Goal: Information Seeking & Learning: Learn about a topic

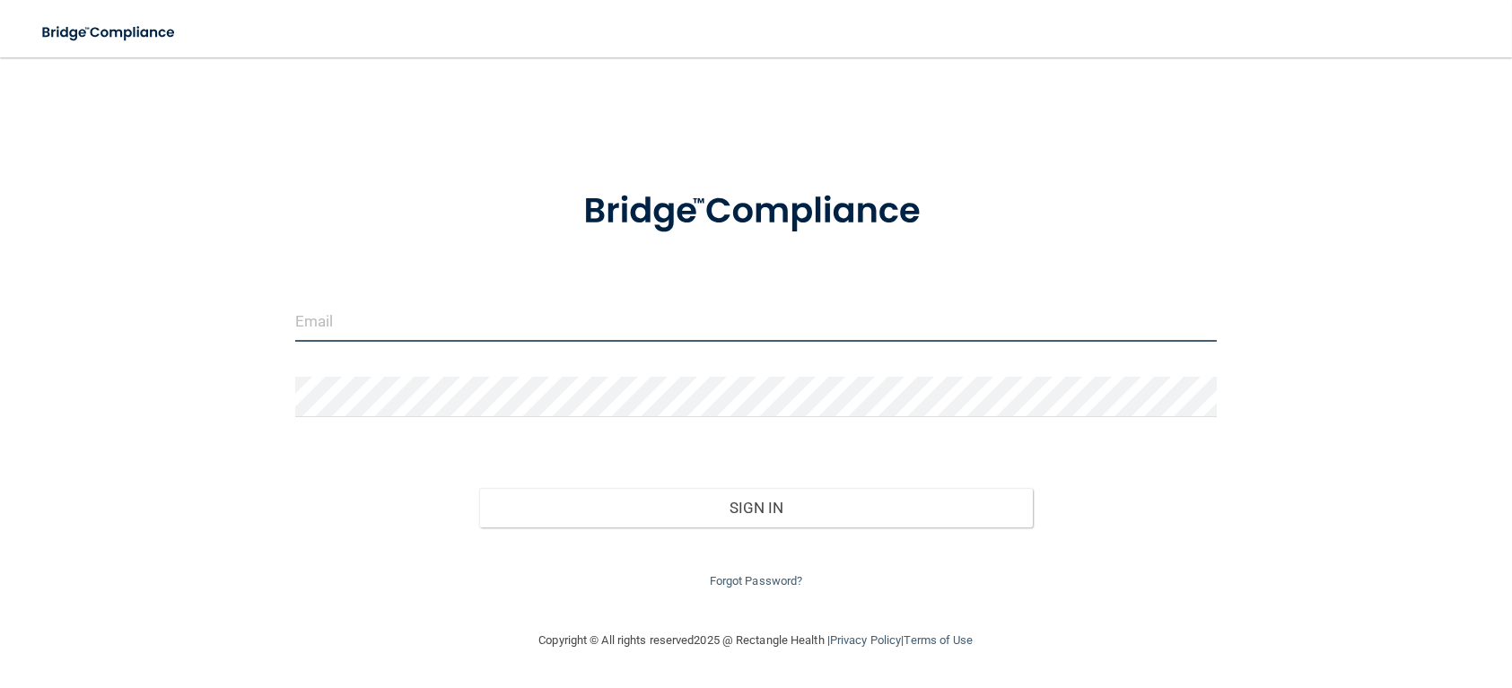
click at [520, 336] on input "email" at bounding box center [755, 321] width 921 height 40
type input "[EMAIL_ADDRESS][DOMAIN_NAME]"
click at [496, 363] on form "onlytoni514@gmail.com Invalid email/password. You don't have permission to acce…" at bounding box center [755, 378] width 921 height 427
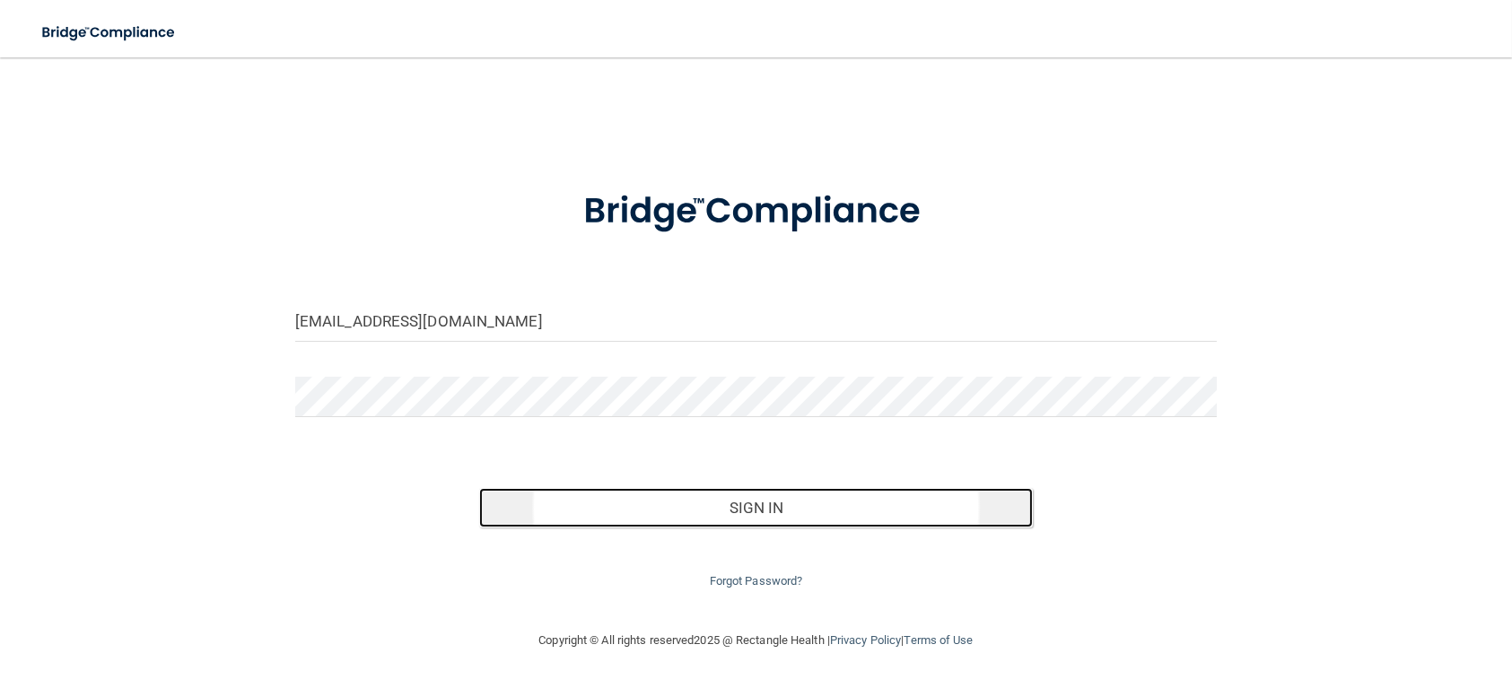
click at [666, 500] on button "Sign In" at bounding box center [755, 507] width 553 height 39
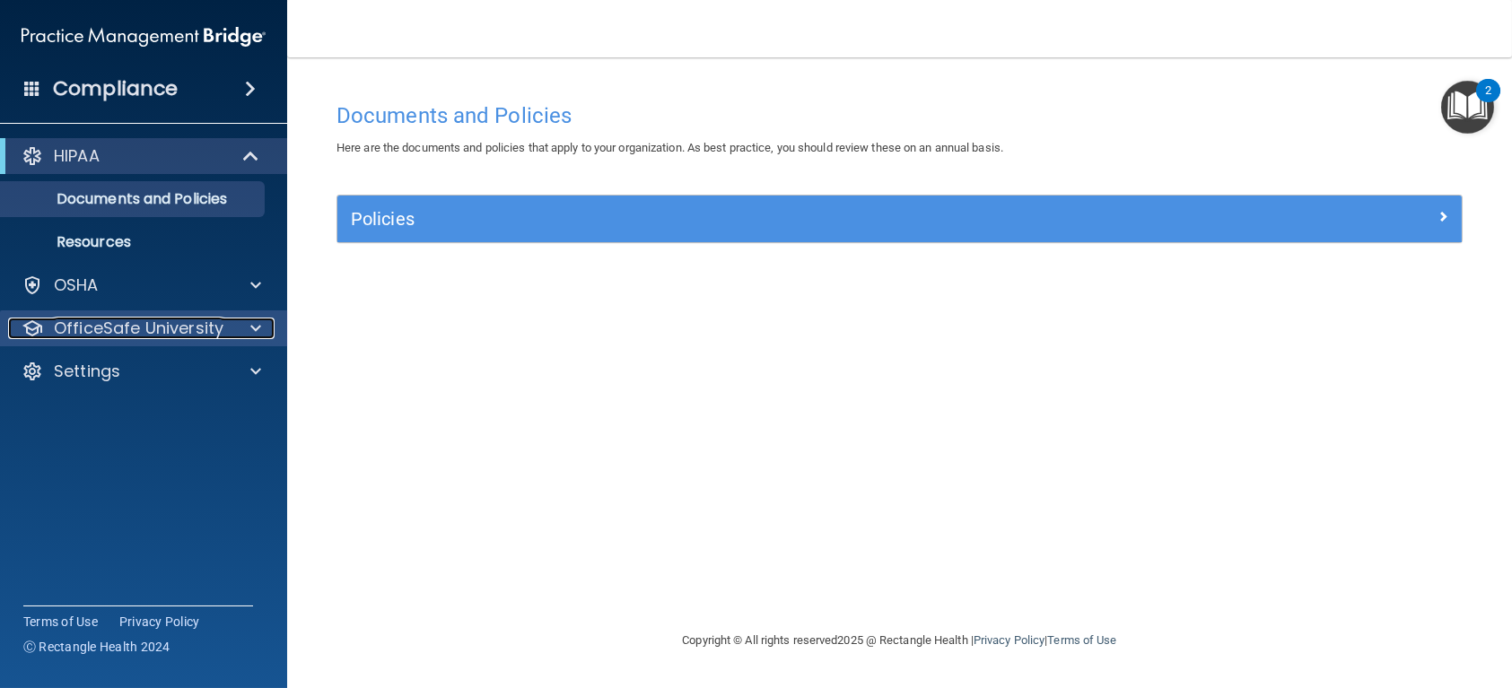
click at [248, 327] on div at bounding box center [253, 329] width 45 height 22
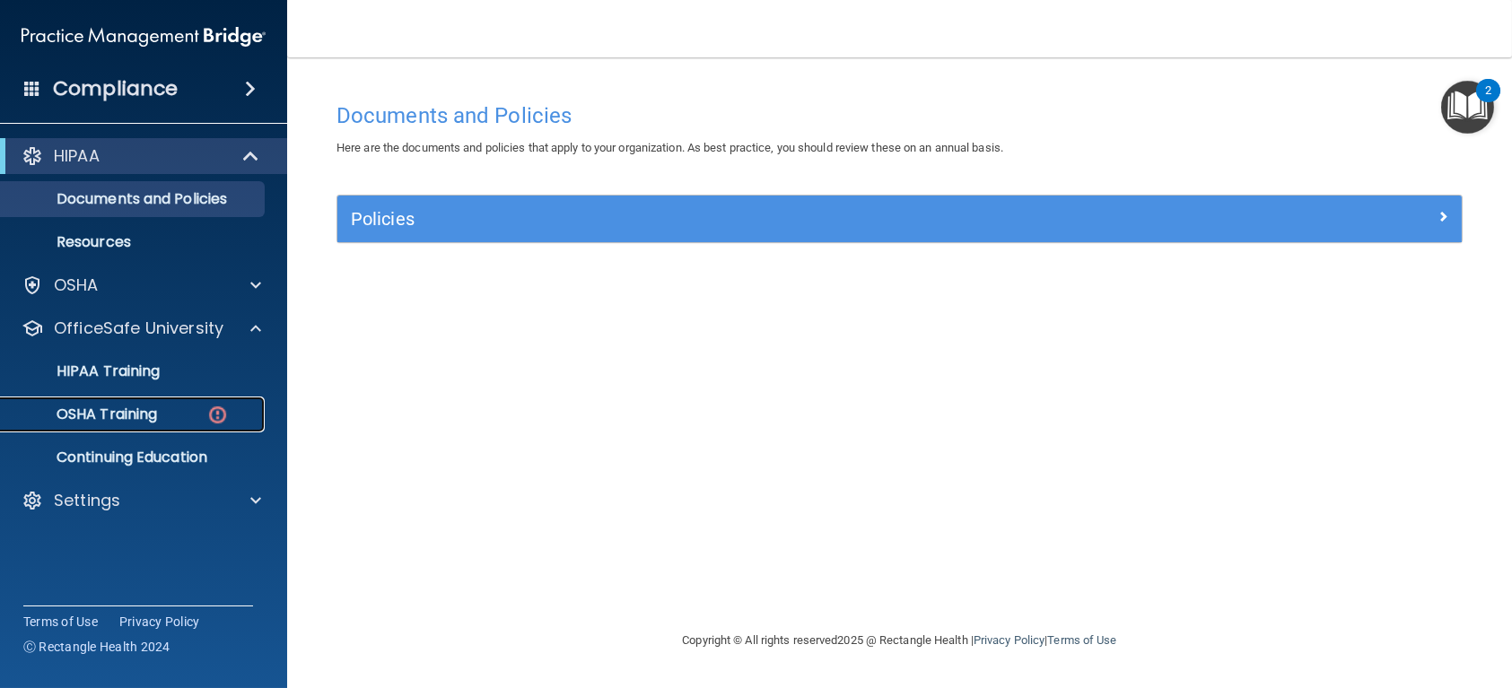
click at [203, 414] on div "OSHA Training" at bounding box center [134, 414] width 245 height 18
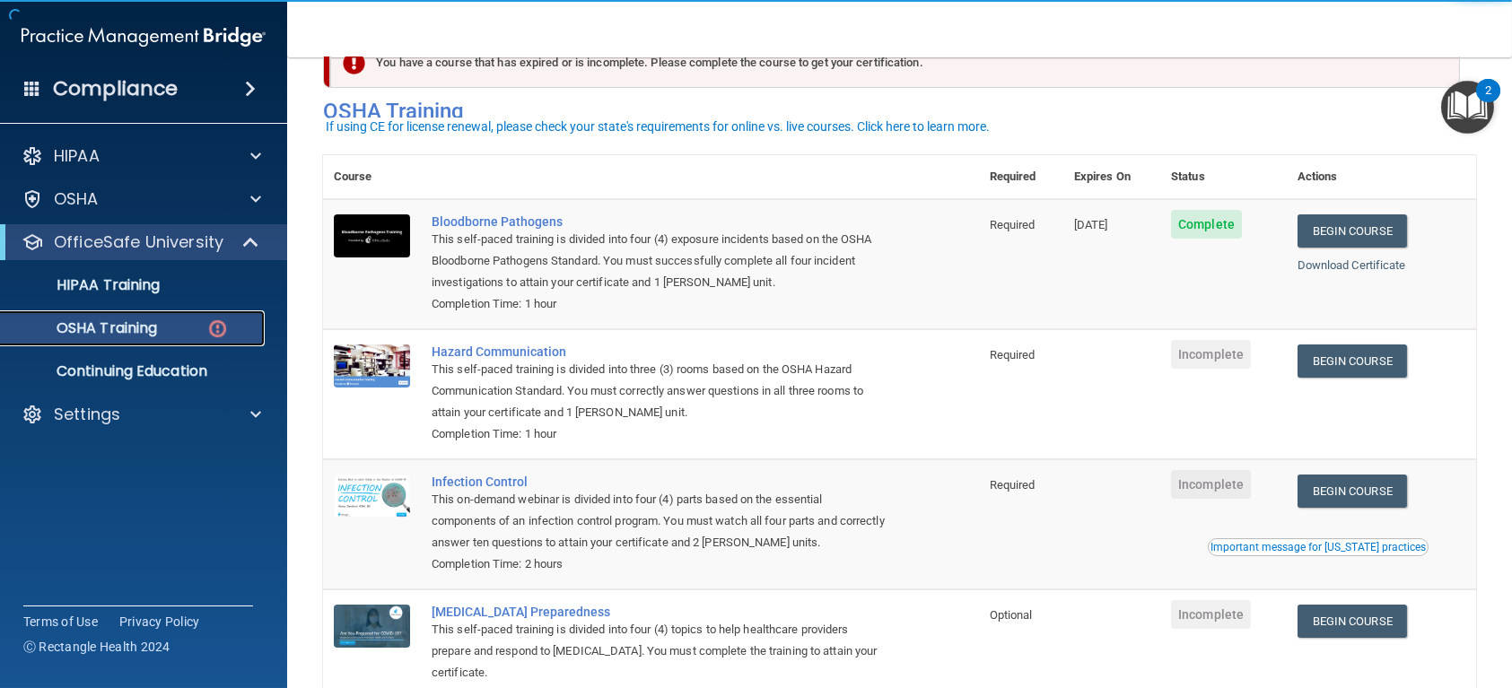
scroll to position [90, 0]
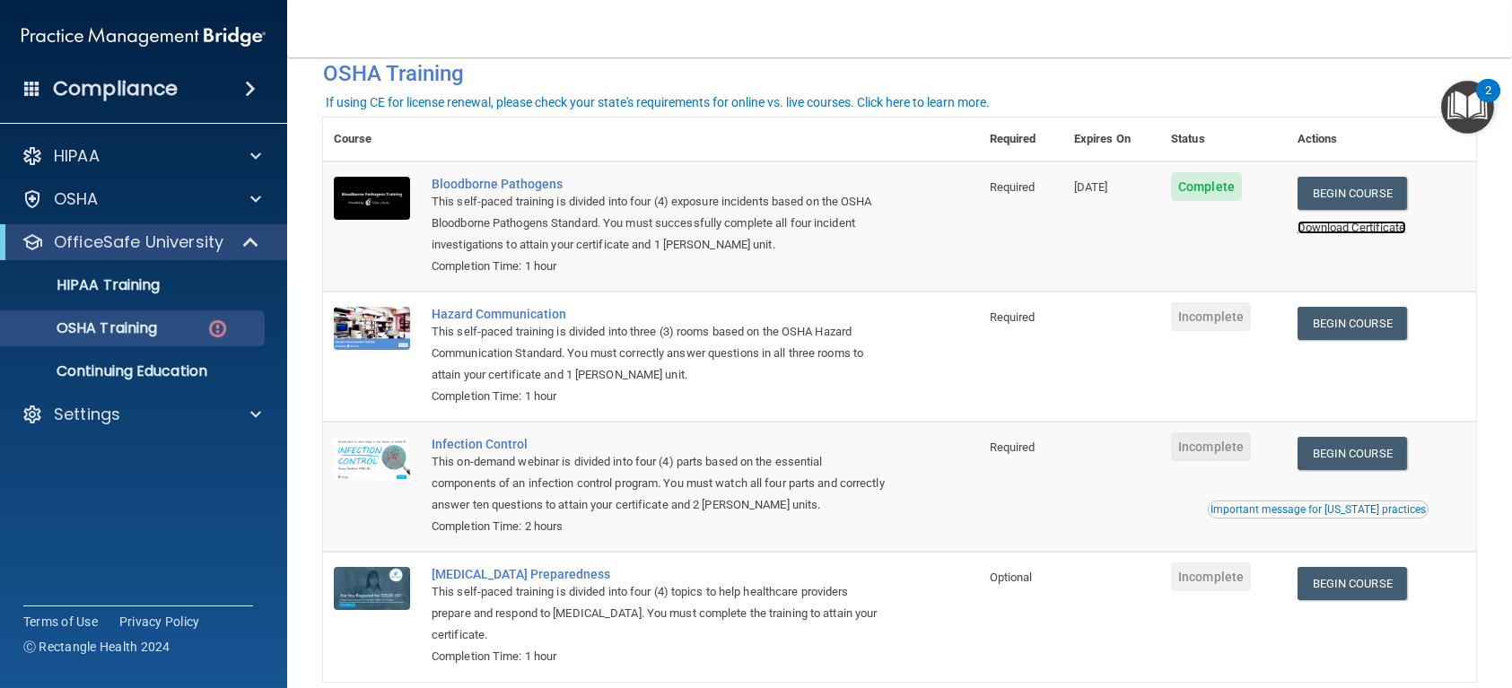
click at [1396, 226] on link "Download Certificate" at bounding box center [1351, 227] width 109 height 13
click at [1346, 324] on link "Begin Course" at bounding box center [1351, 323] width 109 height 33
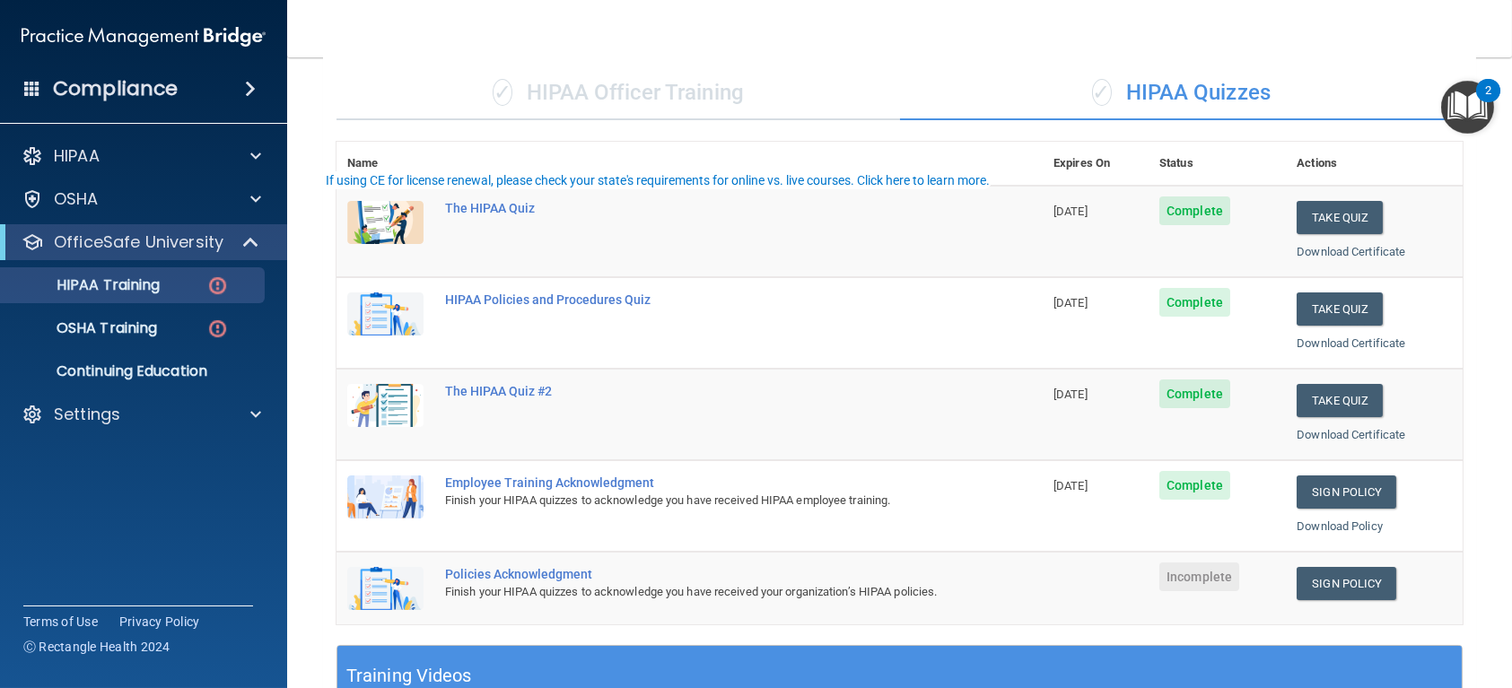
scroll to position [269, 0]
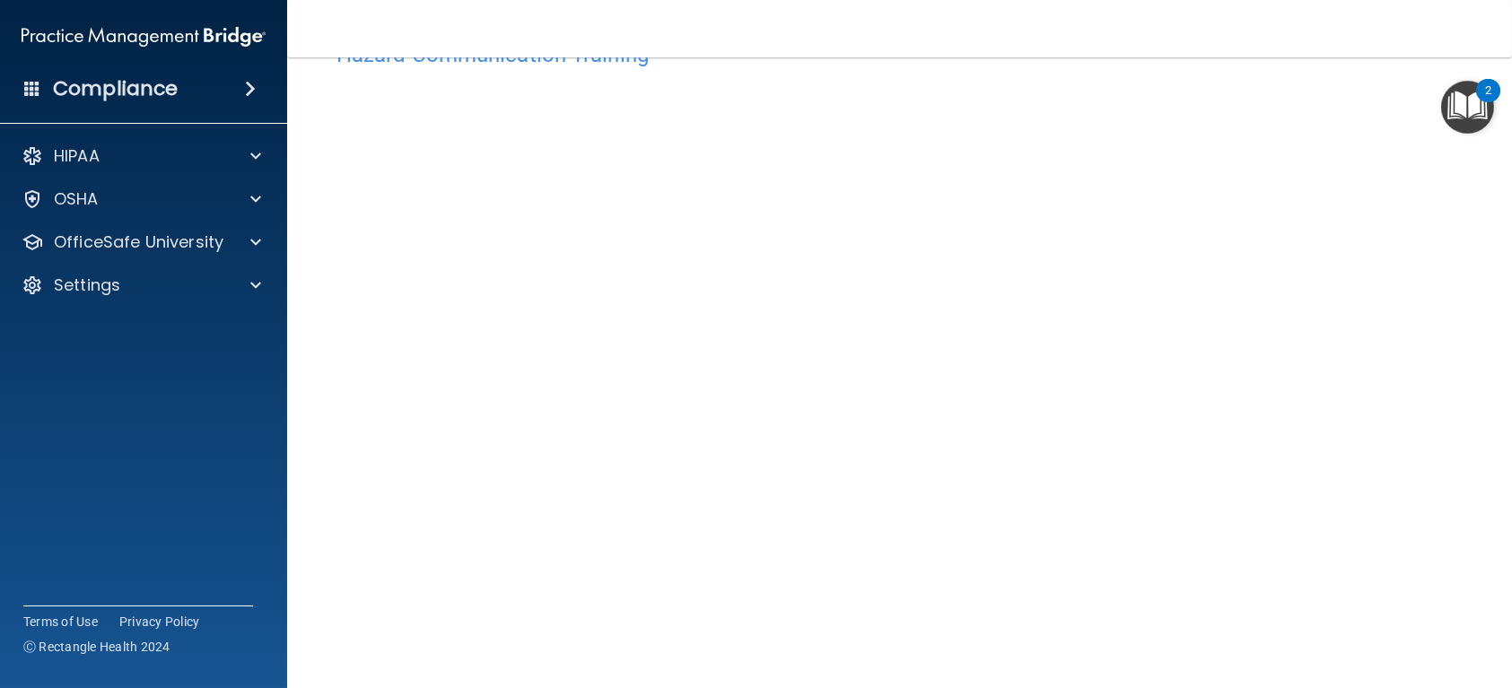
scroll to position [120, 0]
click at [1454, 102] on img "Open Resource Center, 2 new notifications" at bounding box center [1467, 107] width 53 height 53
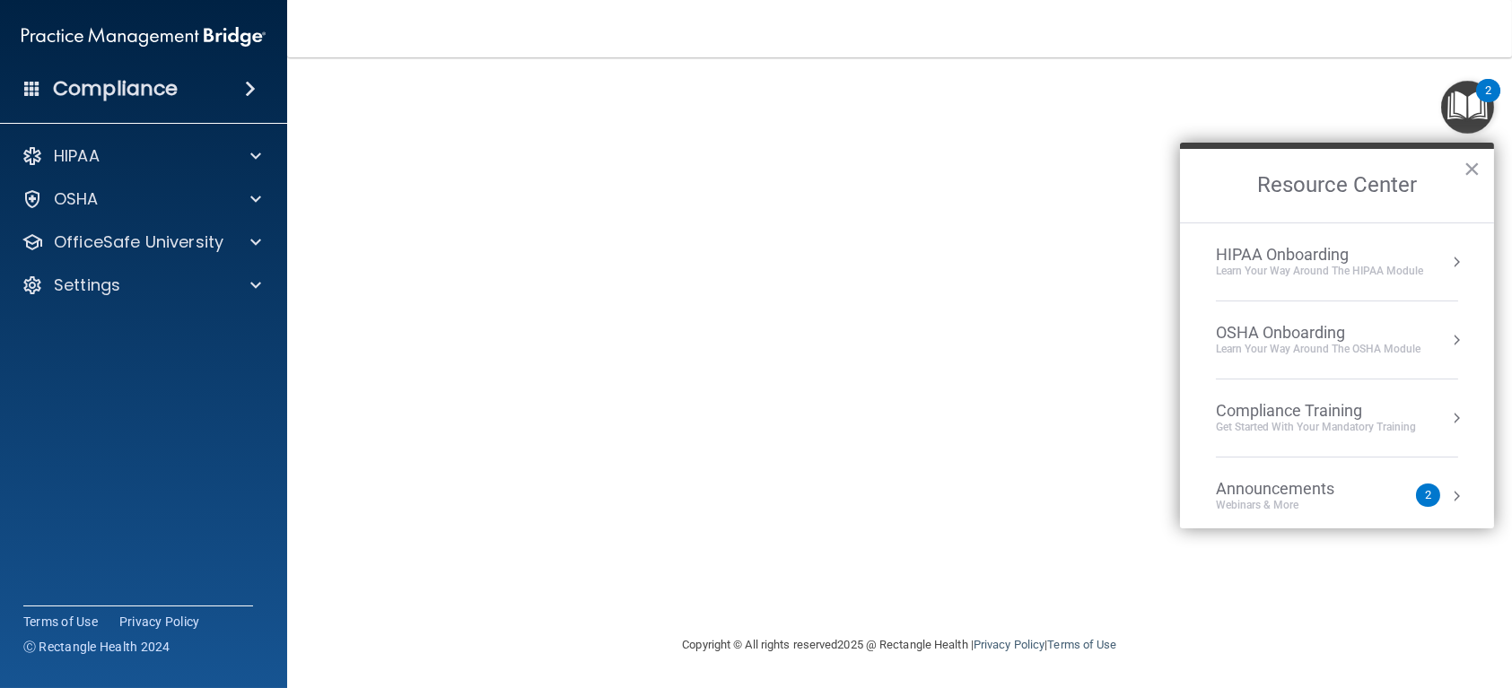
click at [1465, 159] on button "×" at bounding box center [1471, 168] width 17 height 29
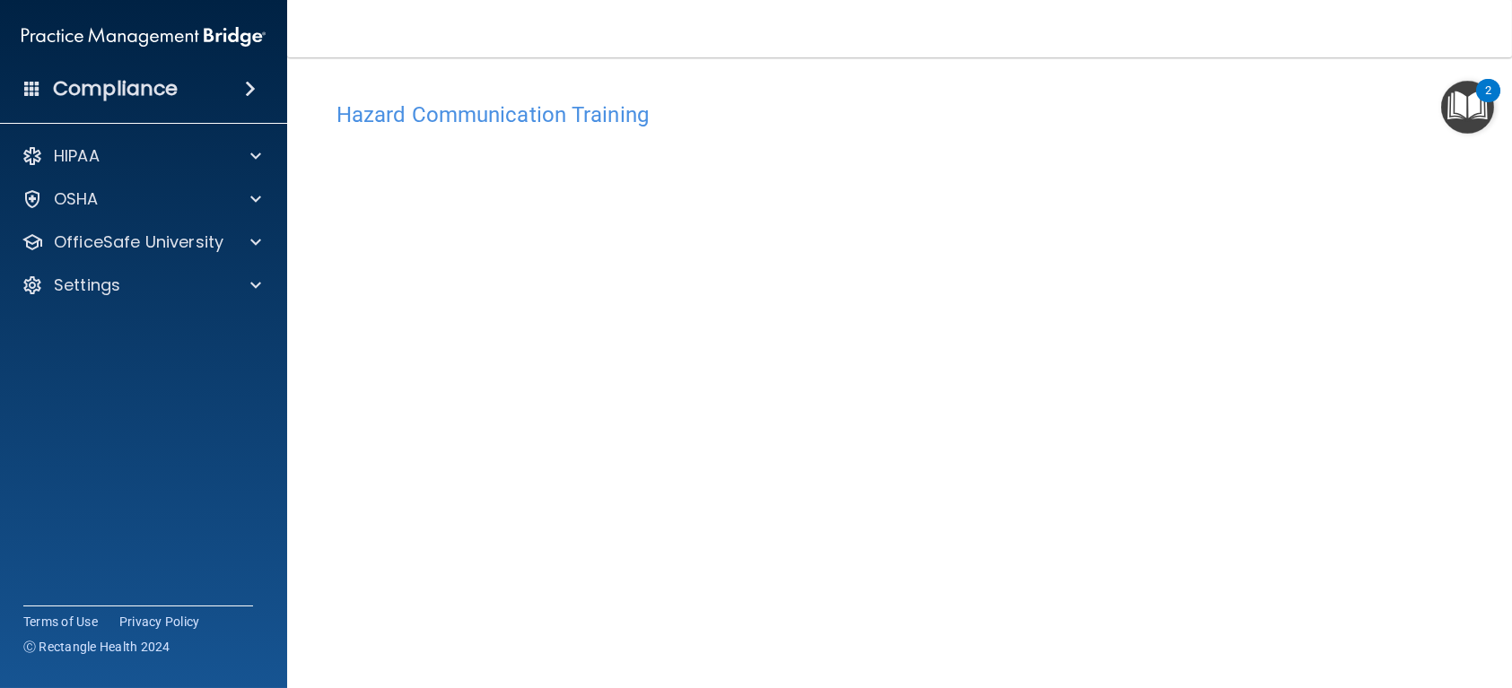
scroll to position [0, 0]
click at [233, 243] on div at bounding box center [253, 242] width 45 height 22
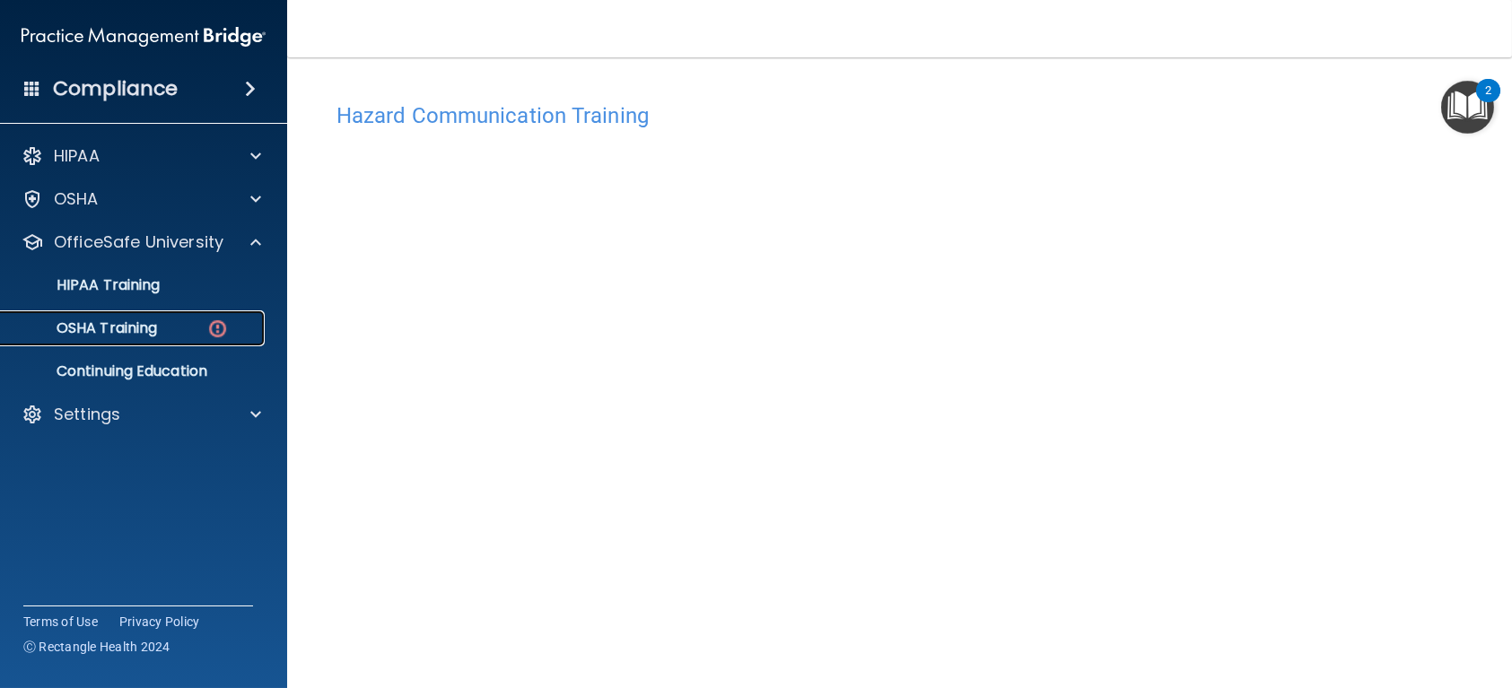
click at [238, 326] on div "OSHA Training" at bounding box center [134, 328] width 245 height 18
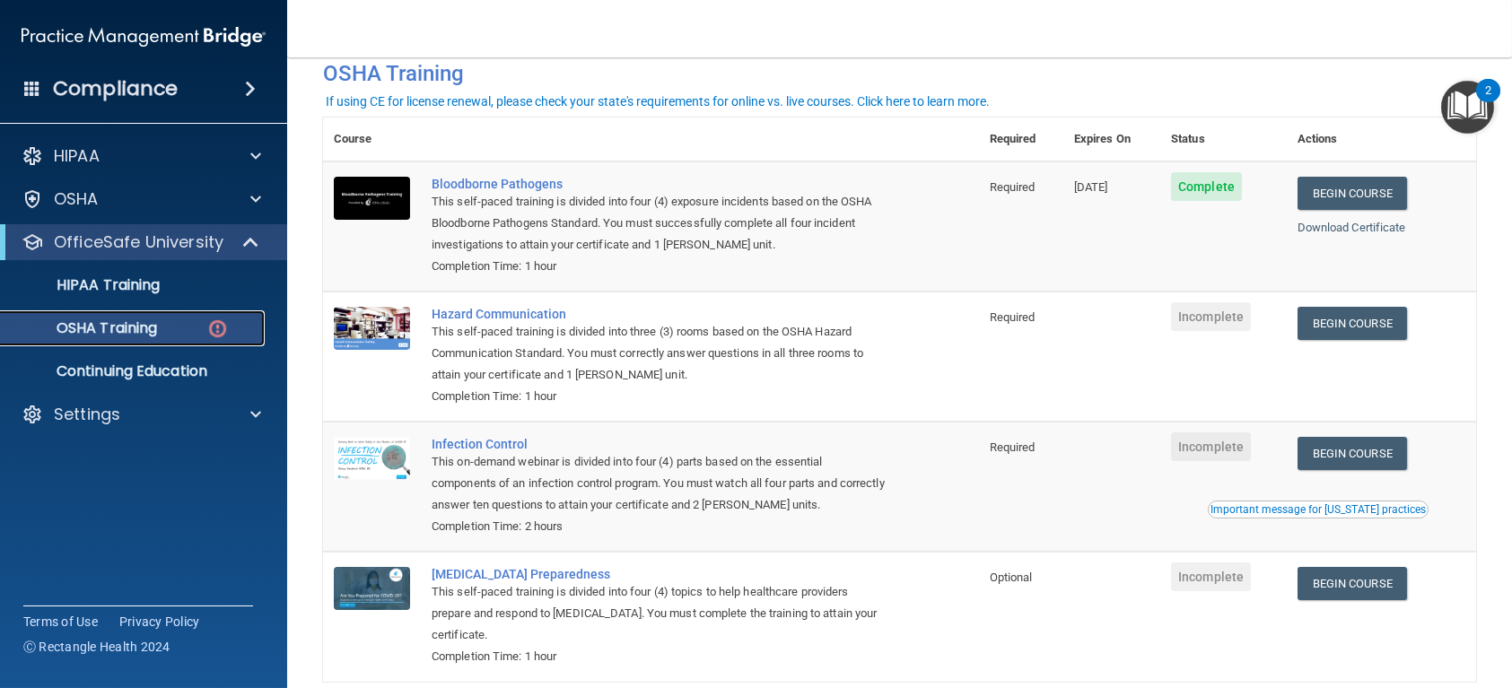
scroll to position [178, 0]
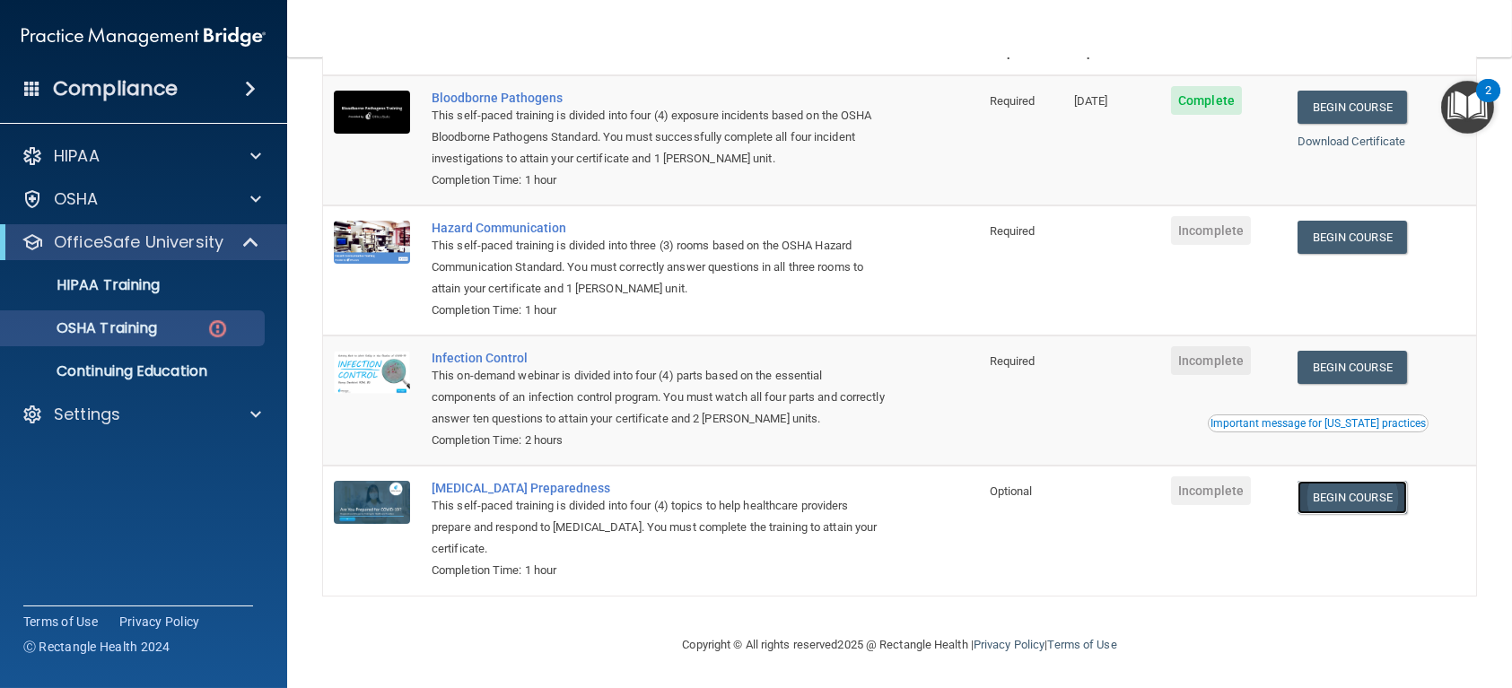
click at [1361, 489] on link "Begin Course" at bounding box center [1351, 497] width 109 height 33
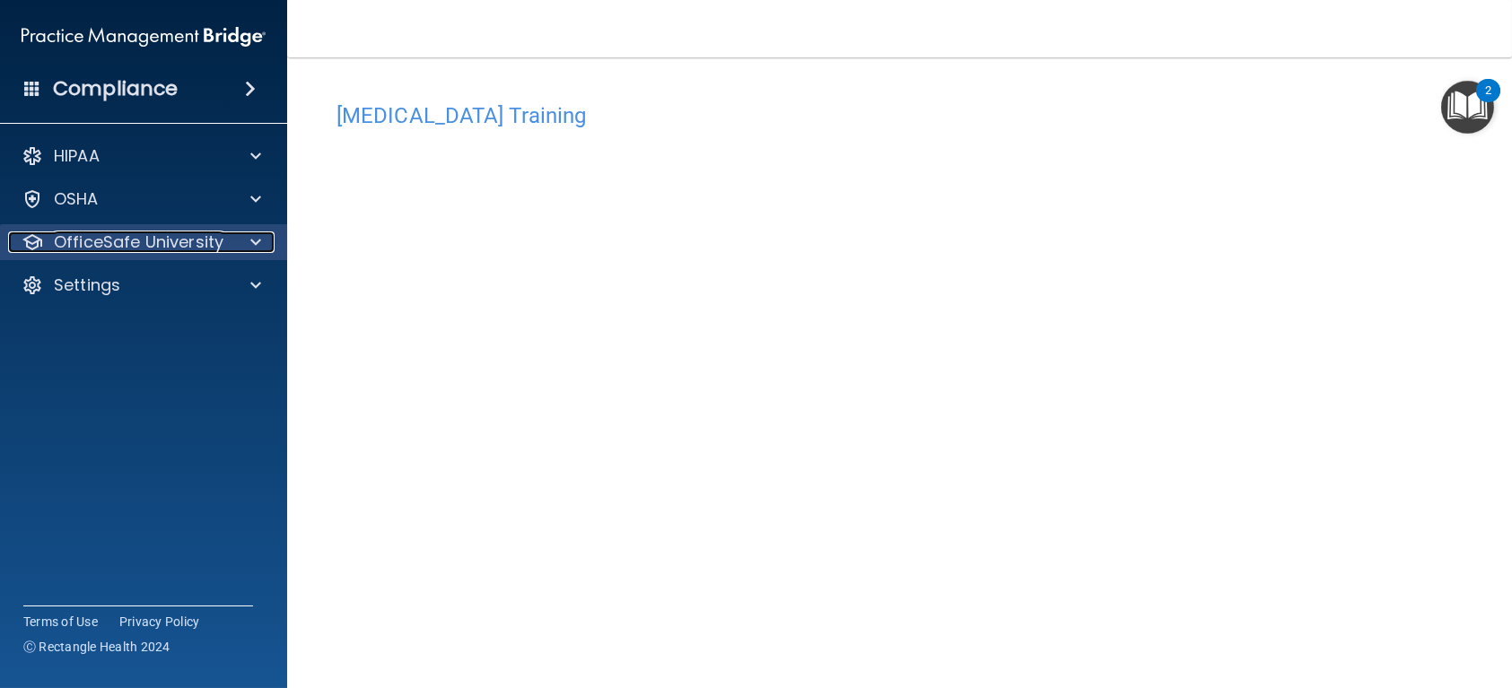
click at [256, 241] on span at bounding box center [255, 242] width 11 height 22
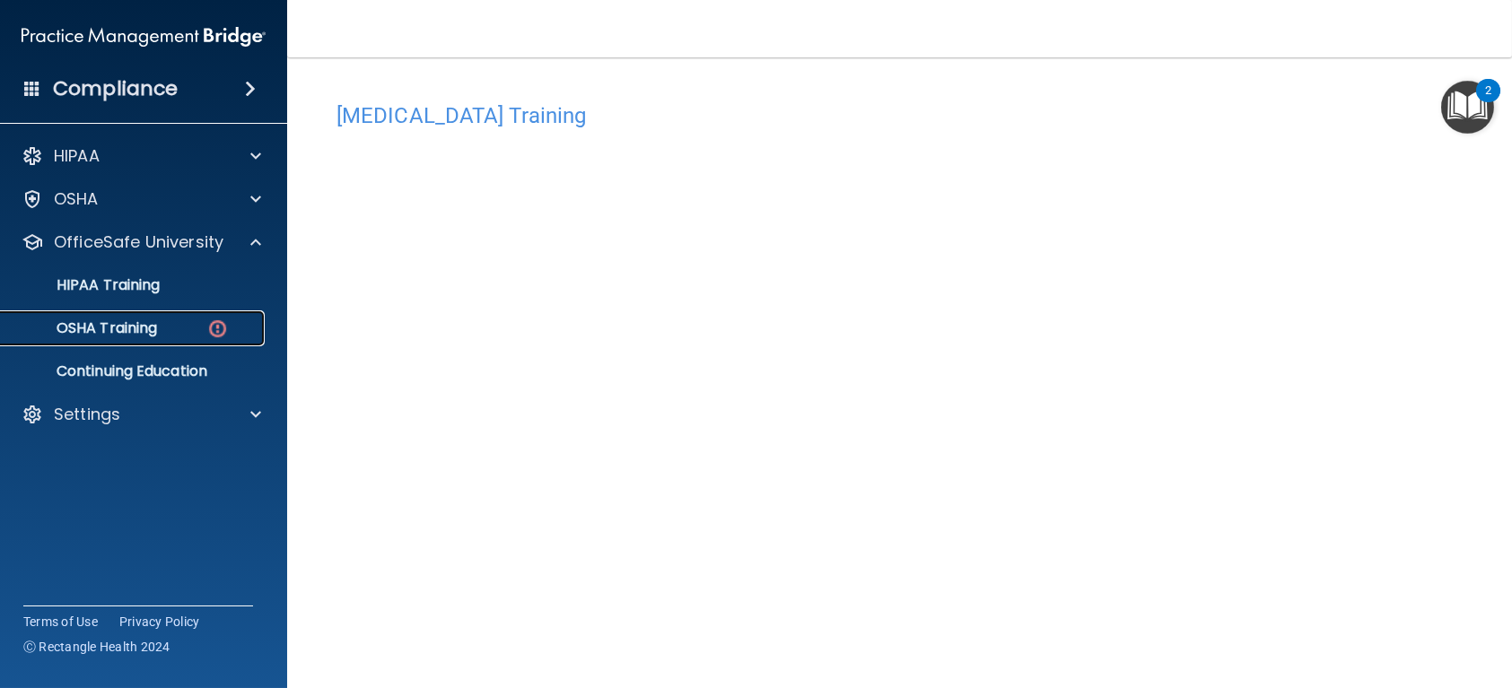
click at [193, 333] on div "OSHA Training" at bounding box center [134, 328] width 245 height 18
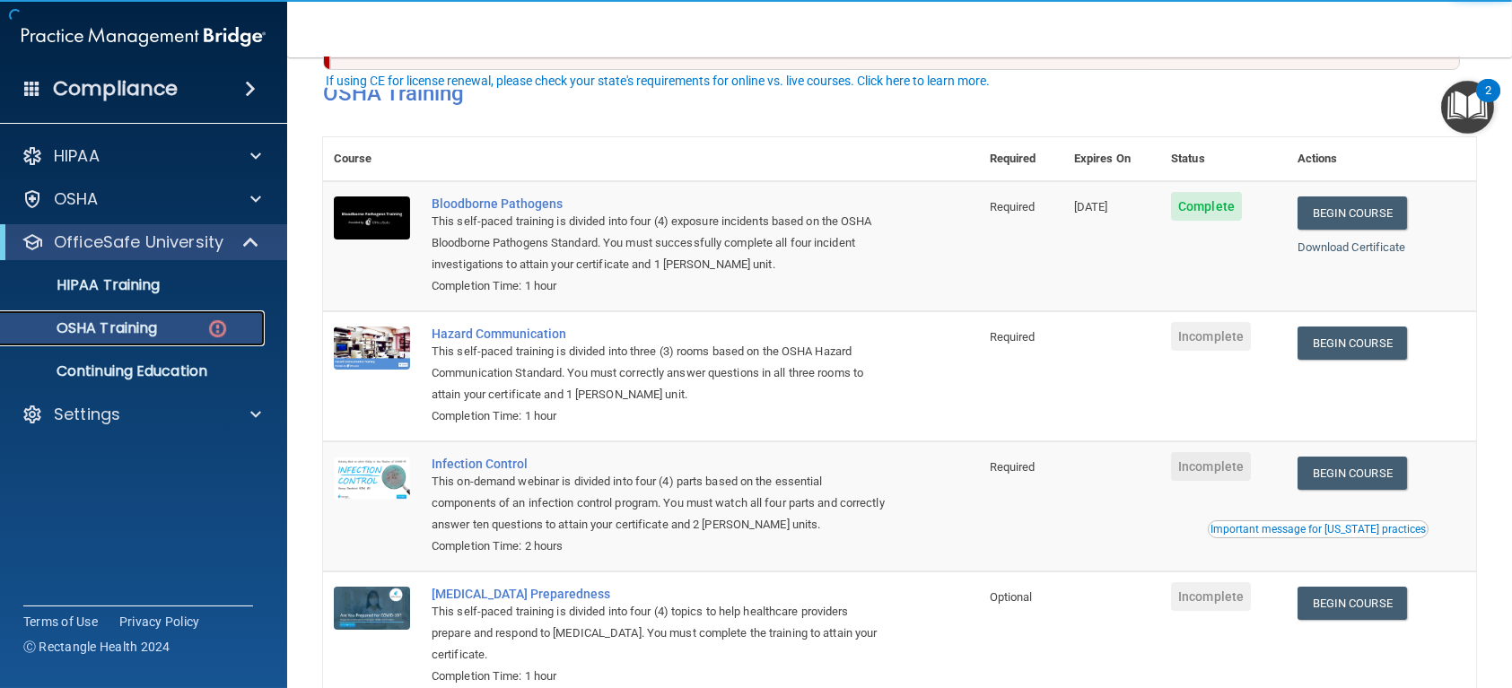
scroll to position [178, 0]
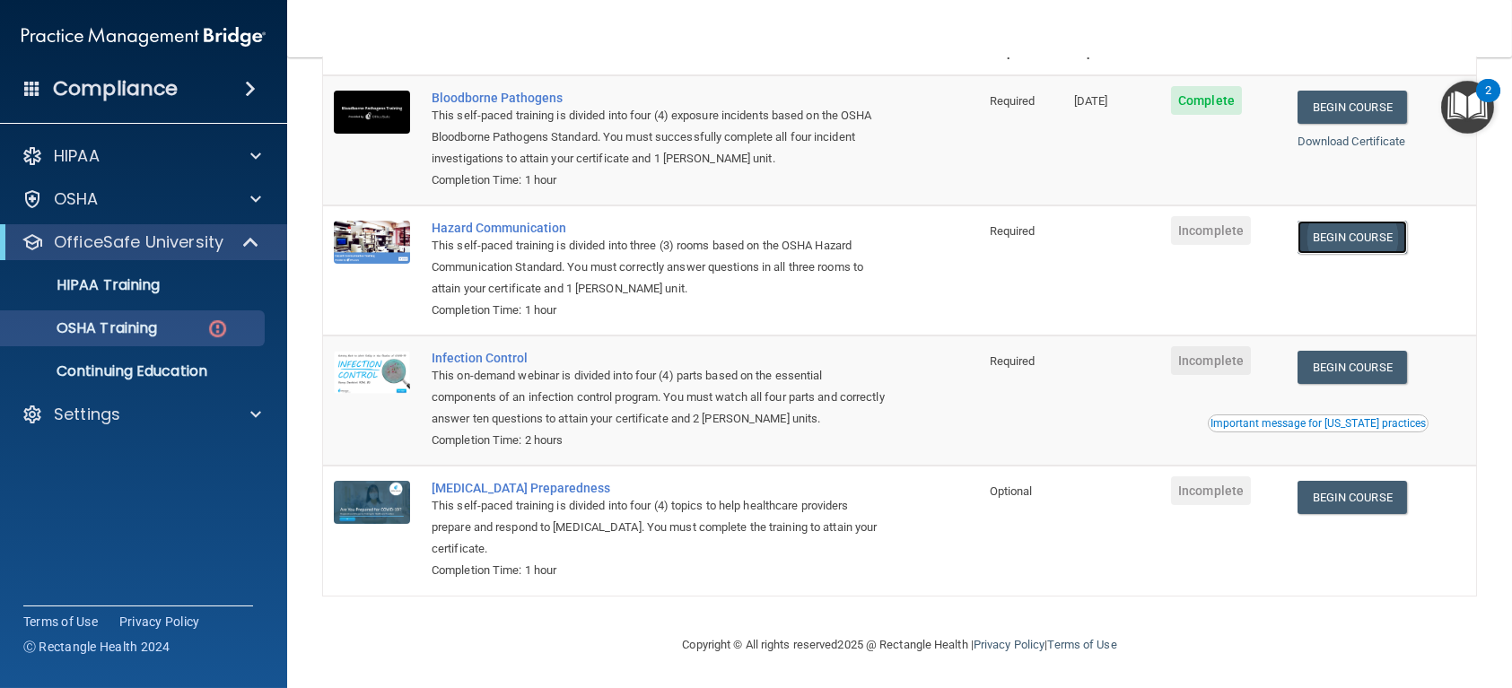
click at [1332, 241] on link "Begin Course" at bounding box center [1351, 237] width 109 height 33
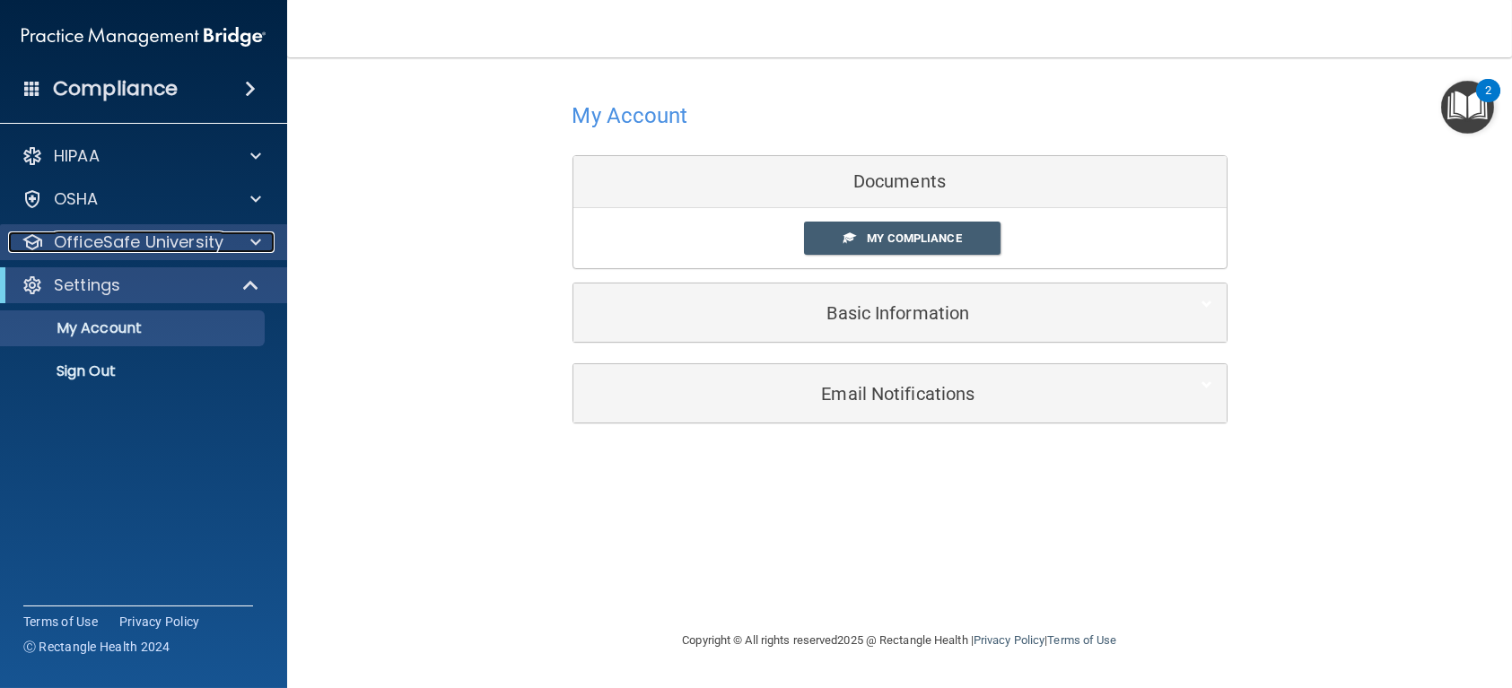
click at [262, 241] on div at bounding box center [253, 242] width 45 height 22
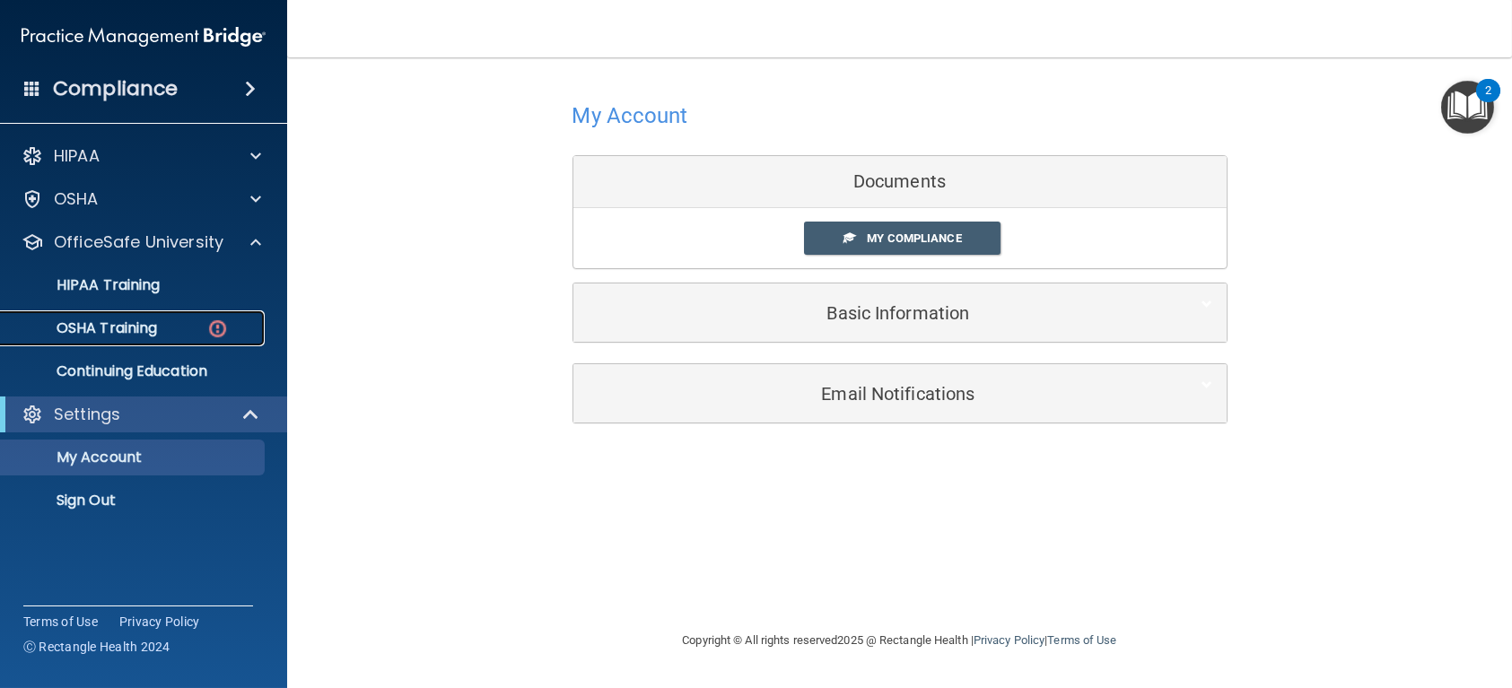
click at [180, 329] on div "OSHA Training" at bounding box center [134, 328] width 245 height 18
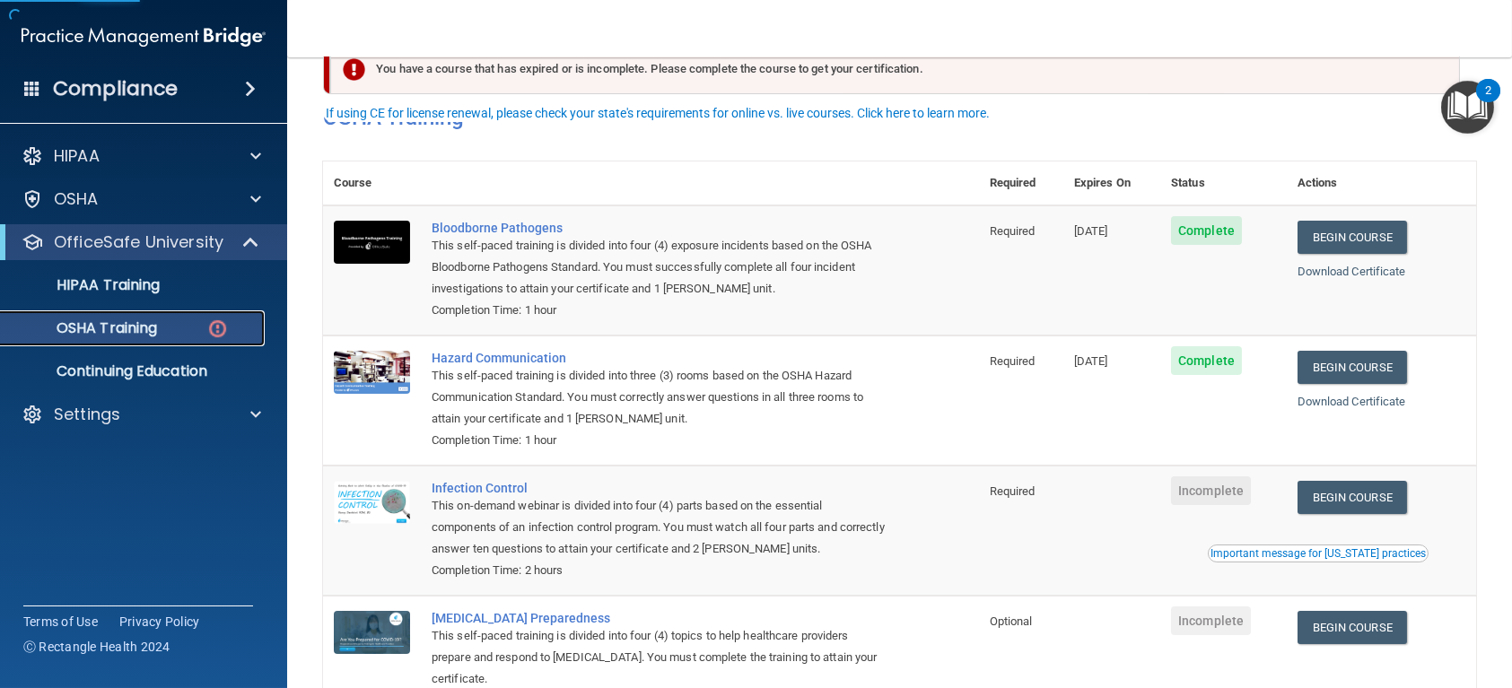
scroll to position [90, 0]
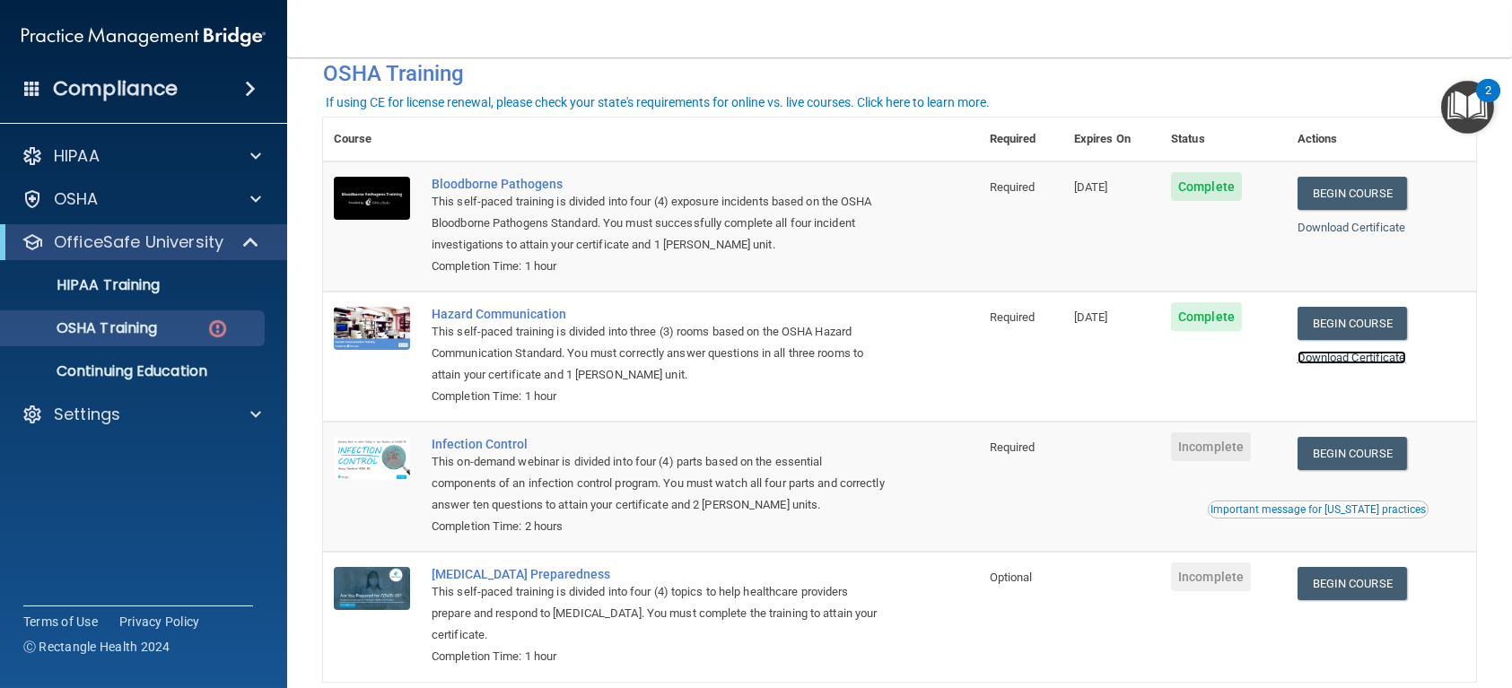
click at [1365, 353] on link "Download Certificate" at bounding box center [1351, 357] width 109 height 13
click at [1346, 457] on link "Begin Course" at bounding box center [1351, 453] width 109 height 33
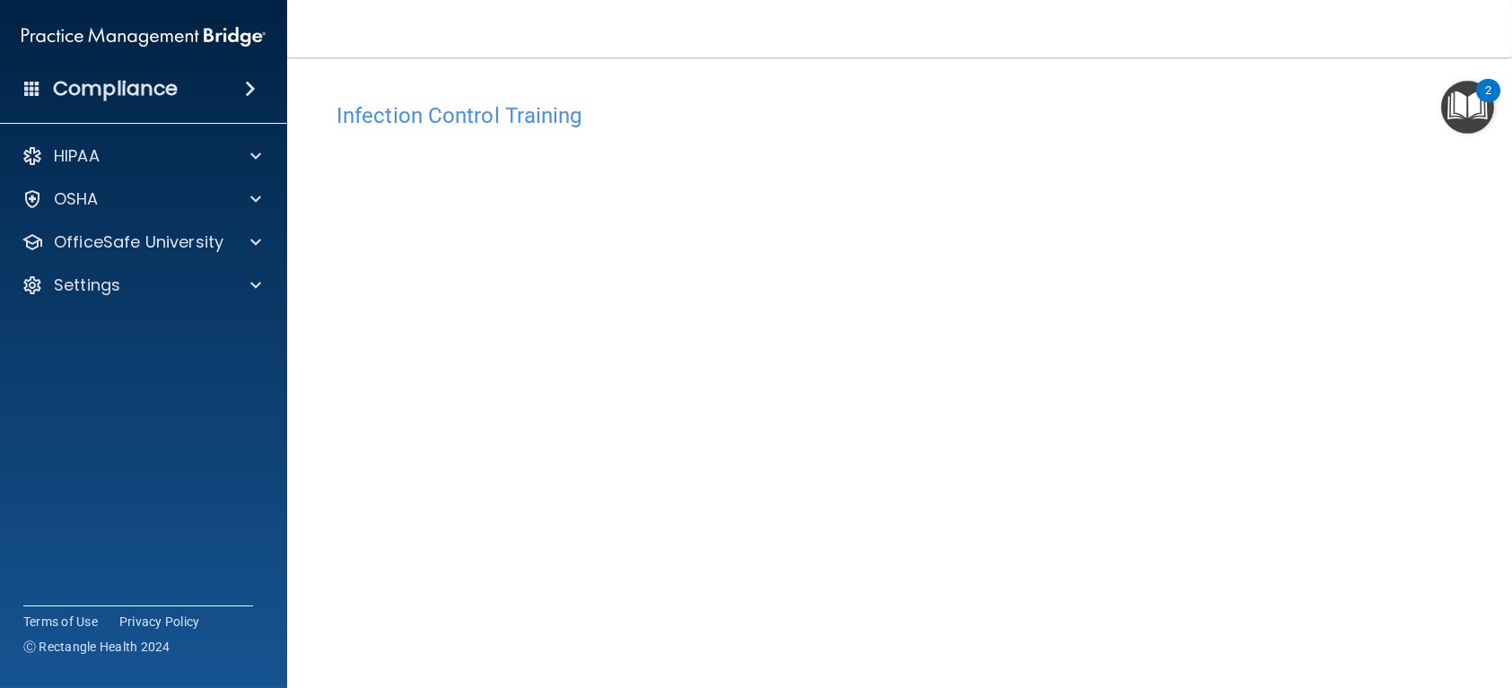
scroll to position [79, 0]
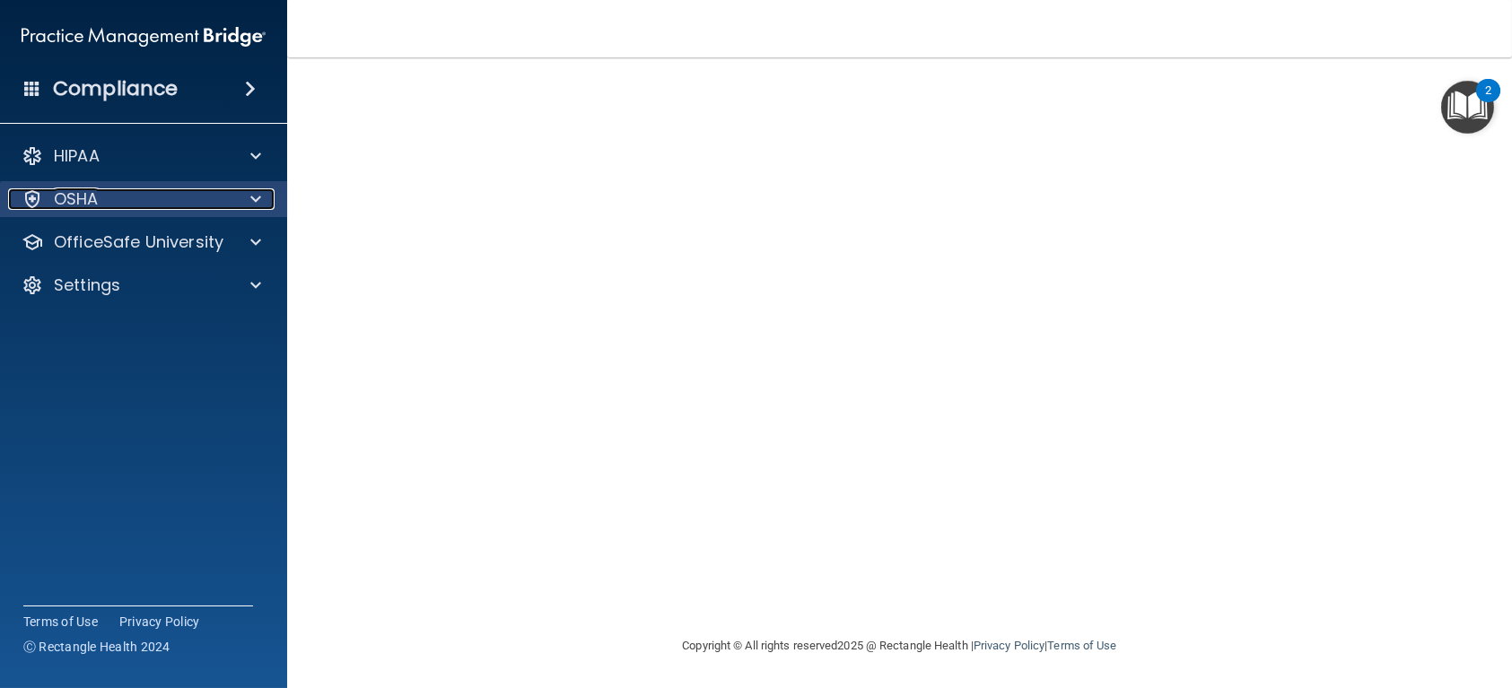
click at [203, 202] on div "OSHA" at bounding box center [119, 199] width 222 height 22
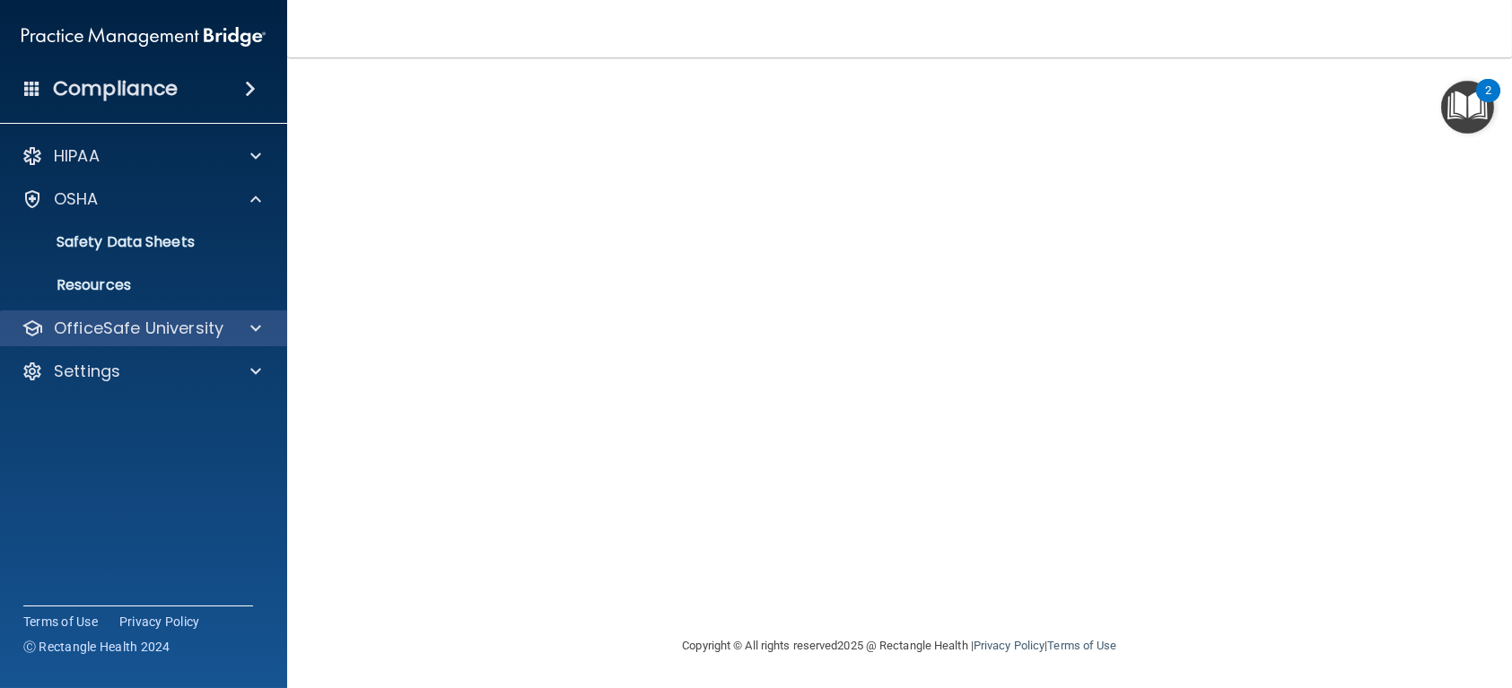
click at [217, 340] on div "OfficeSafe University" at bounding box center [144, 328] width 288 height 36
click at [259, 318] on span at bounding box center [255, 329] width 11 height 22
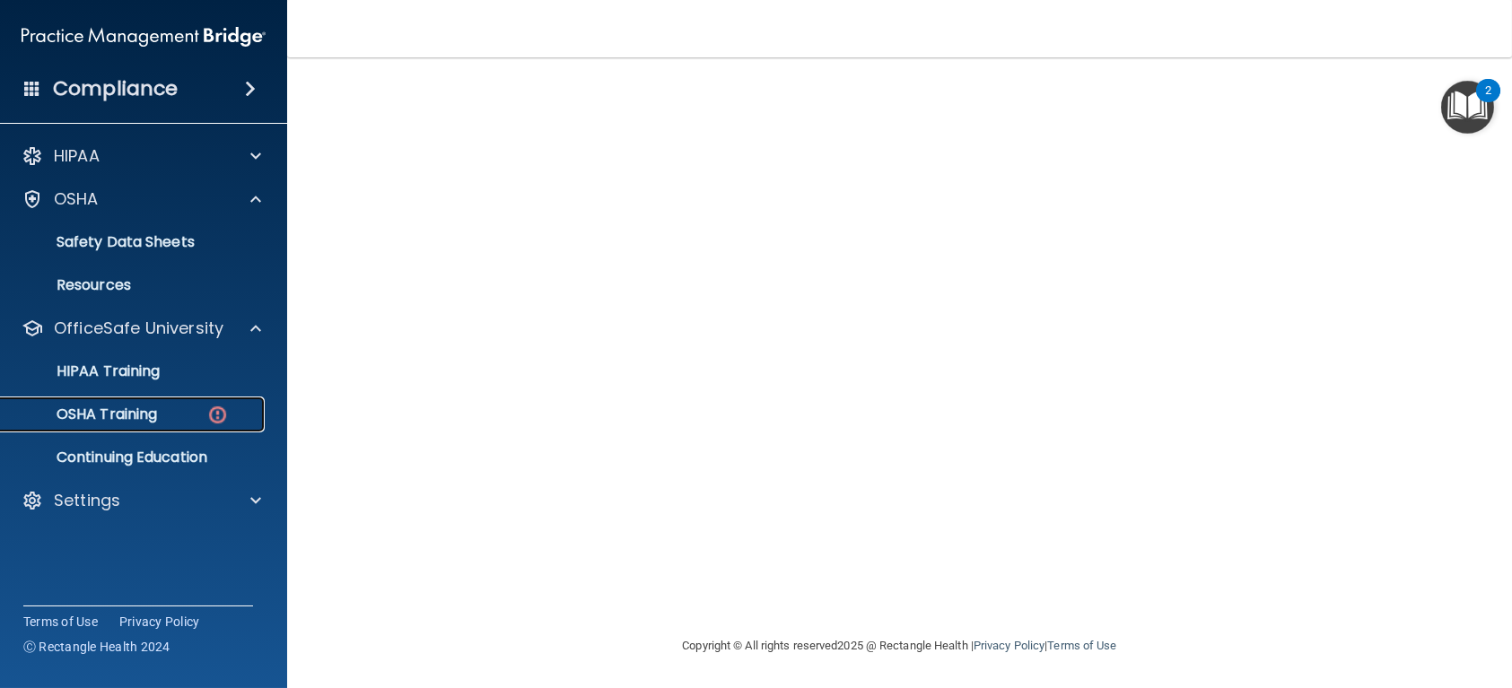
click at [191, 410] on div "OSHA Training" at bounding box center [134, 414] width 245 height 18
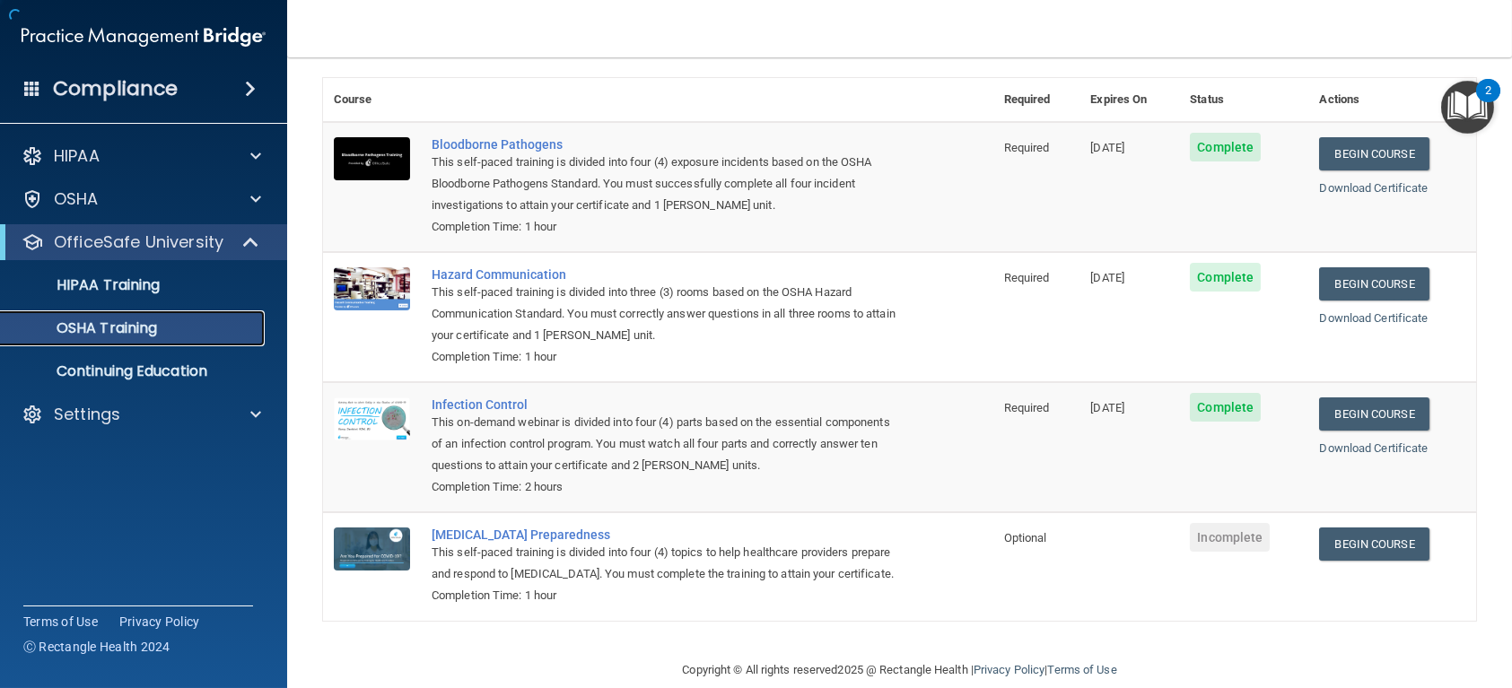
scroll to position [127, 0]
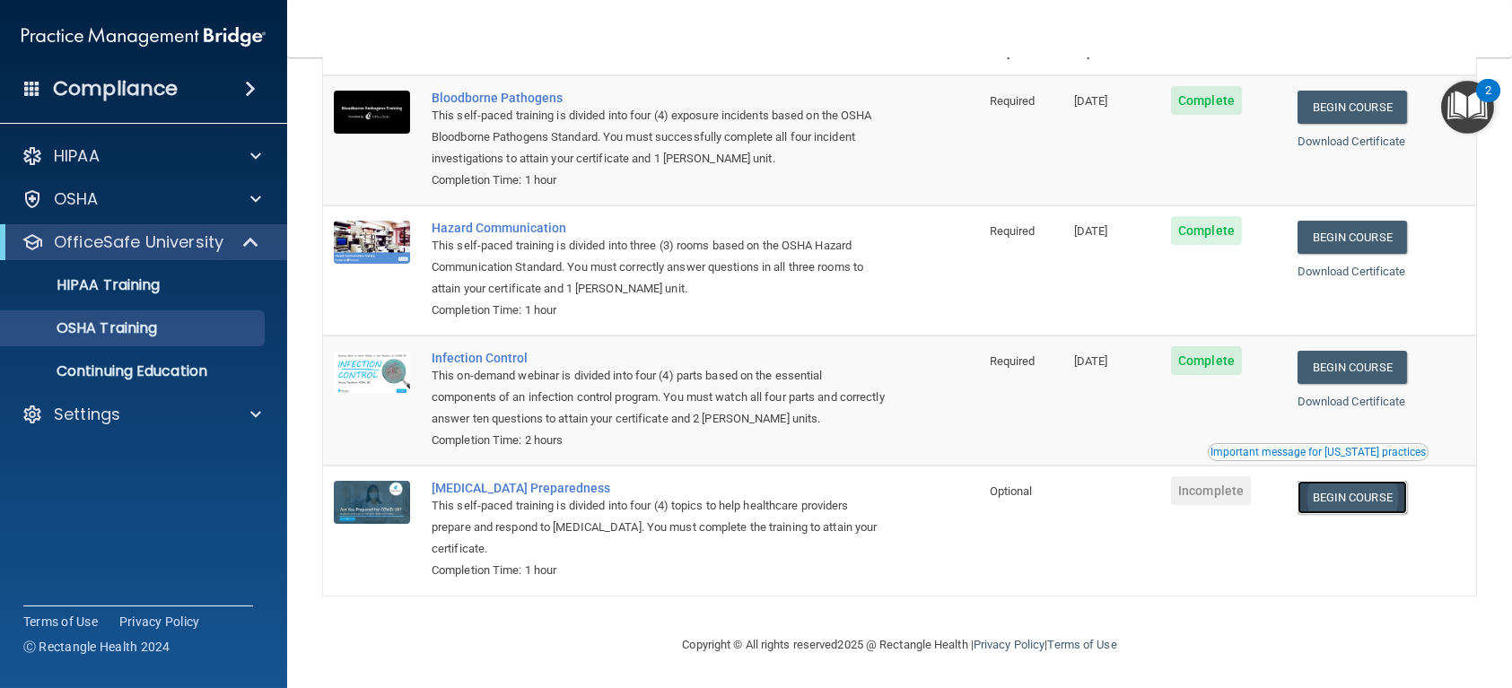
click at [1336, 490] on link "Begin Course" at bounding box center [1351, 497] width 109 height 33
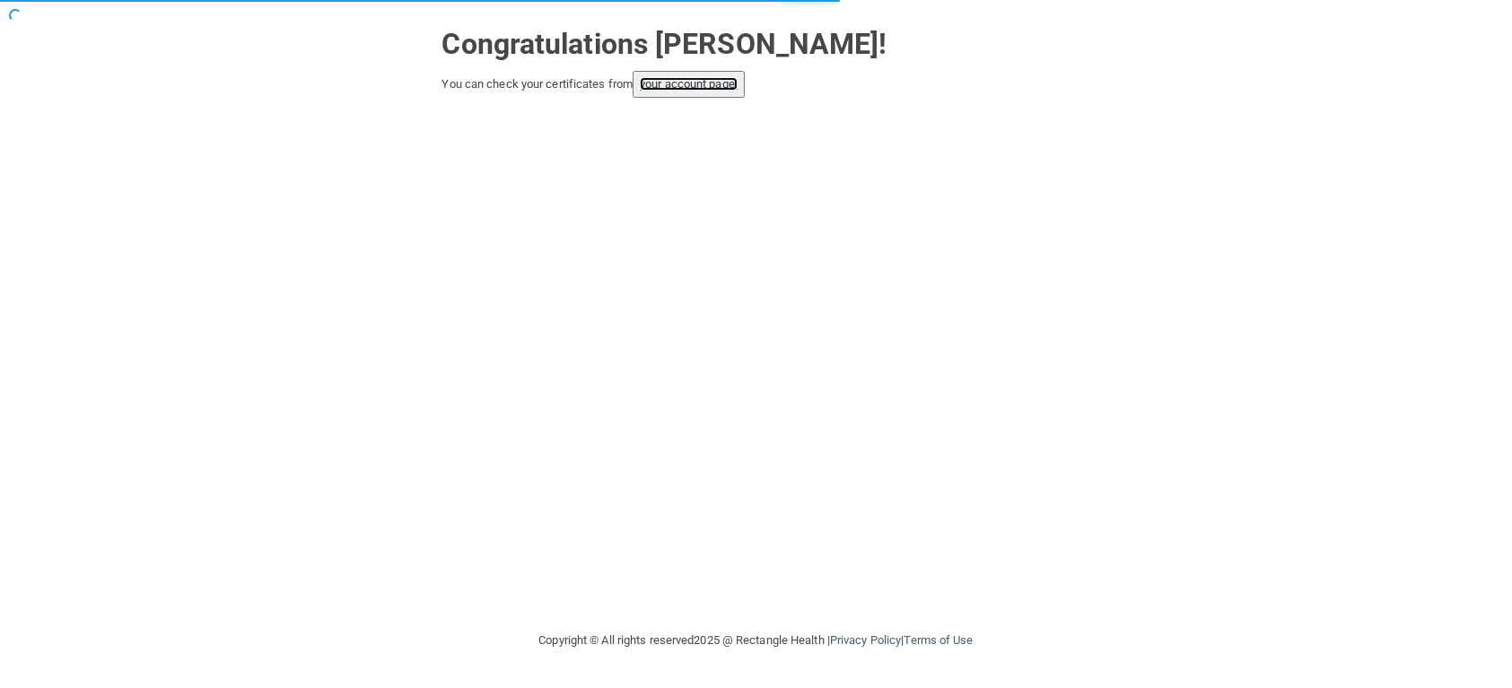
click at [701, 81] on link "your account page!" at bounding box center [689, 83] width 98 height 13
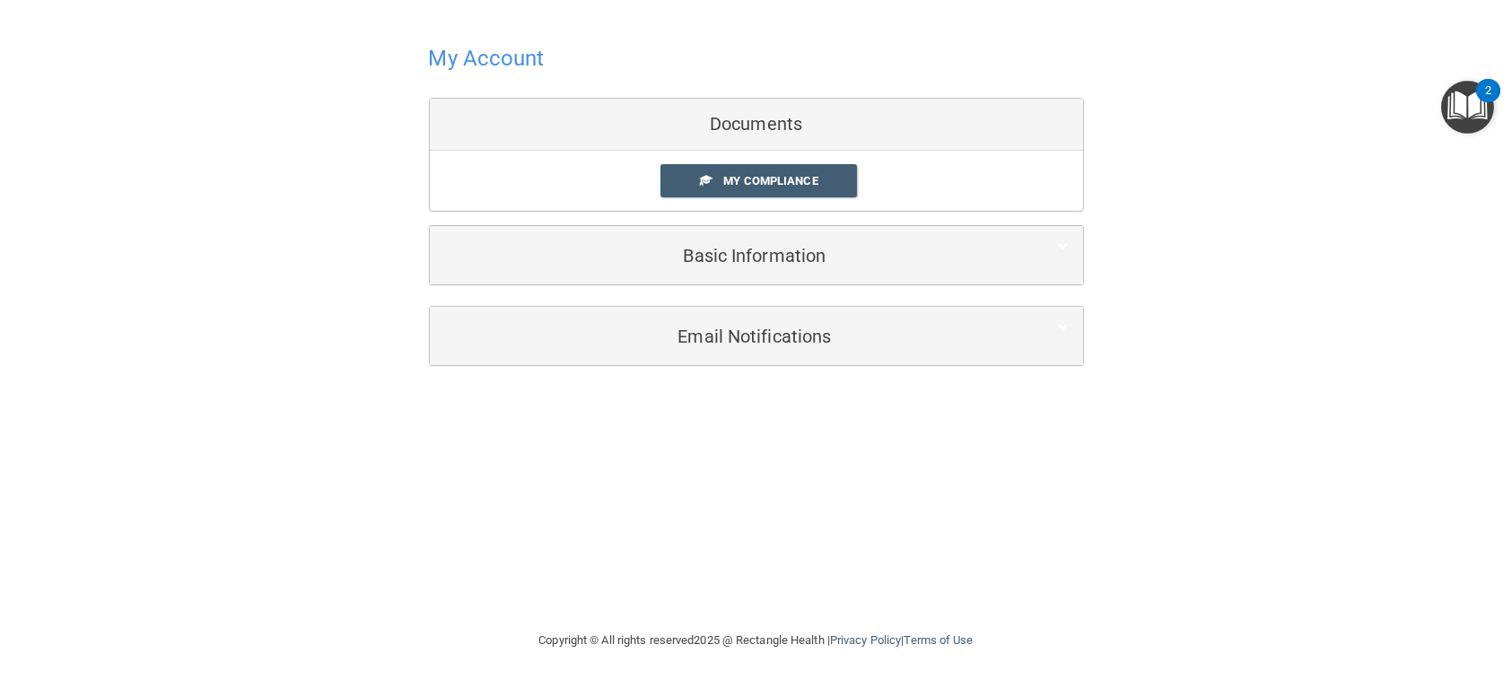
click at [762, 135] on div "Documents" at bounding box center [756, 125] width 653 height 52
click at [784, 189] on link "My Compliance" at bounding box center [758, 180] width 196 height 33
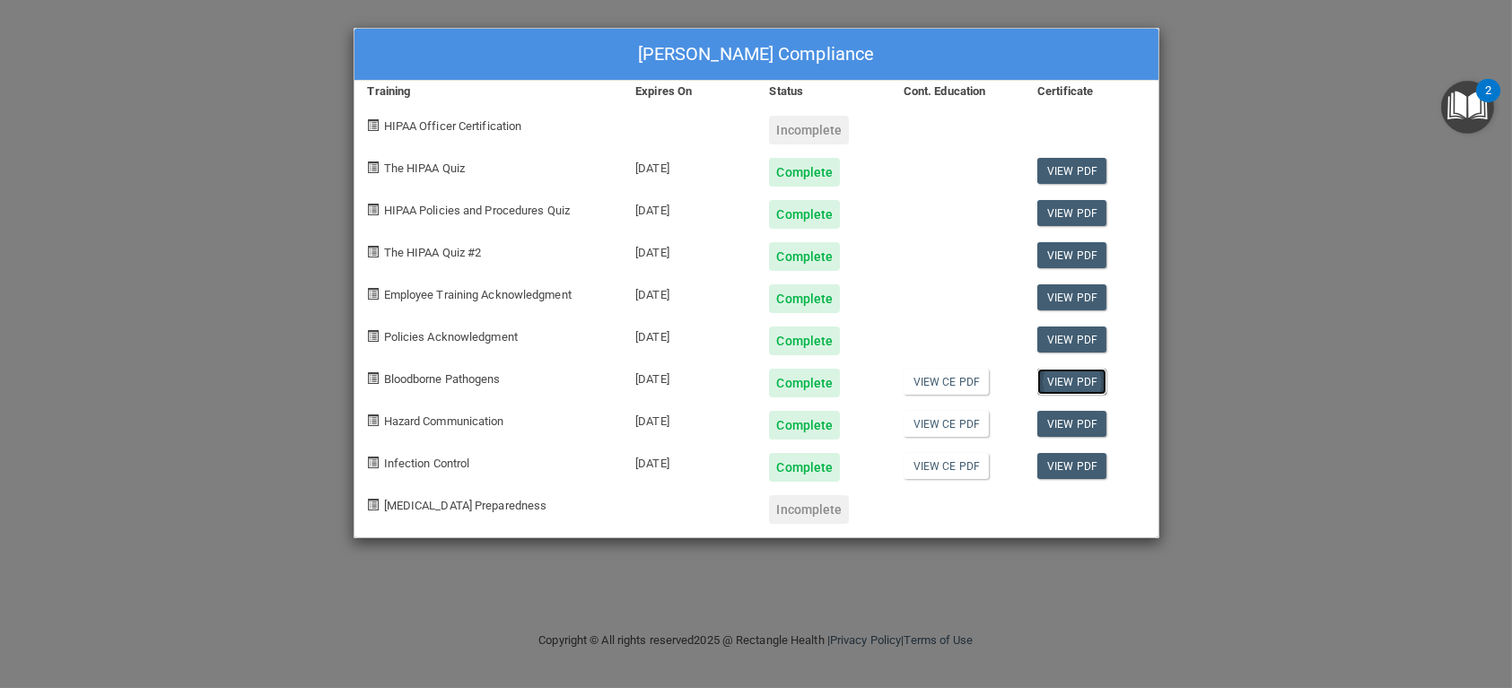
click at [1056, 381] on link "View PDF" at bounding box center [1071, 382] width 69 height 26
click at [1064, 423] on link "View PDF" at bounding box center [1071, 424] width 69 height 26
click at [1083, 468] on link "View PDF" at bounding box center [1071, 466] width 69 height 26
click at [470, 502] on span "[MEDICAL_DATA] Preparedness" at bounding box center [465, 505] width 163 height 13
click at [392, 510] on span "[MEDICAL_DATA] Preparedness" at bounding box center [465, 505] width 163 height 13
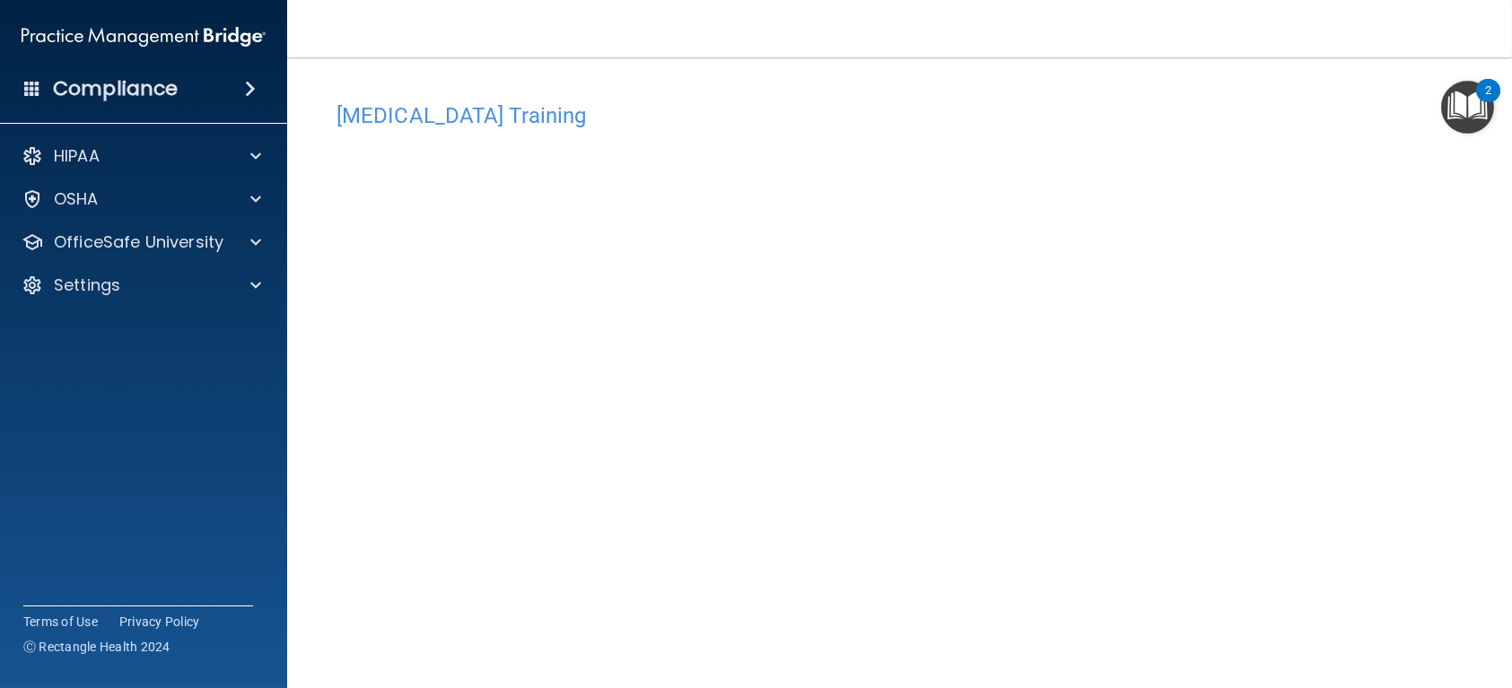
scroll to position [79, 0]
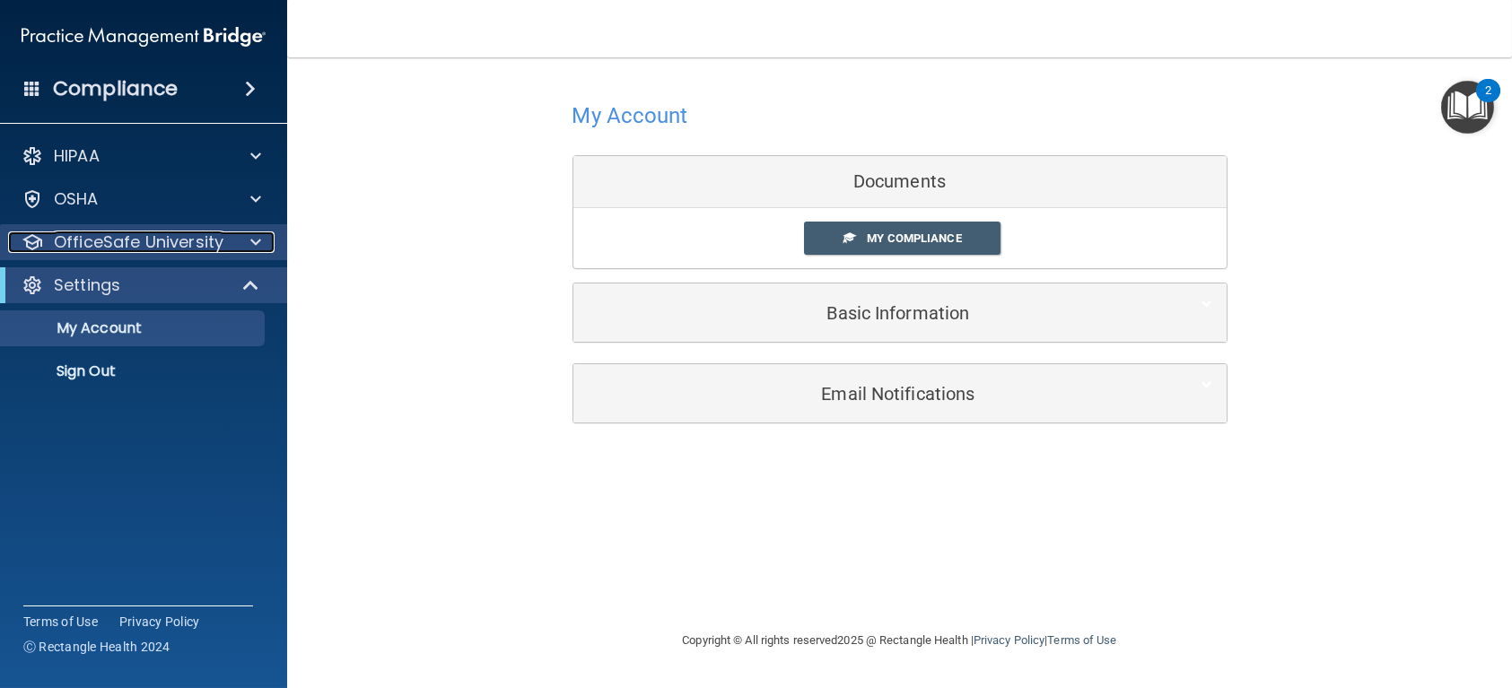
click at [246, 250] on div at bounding box center [253, 242] width 45 height 22
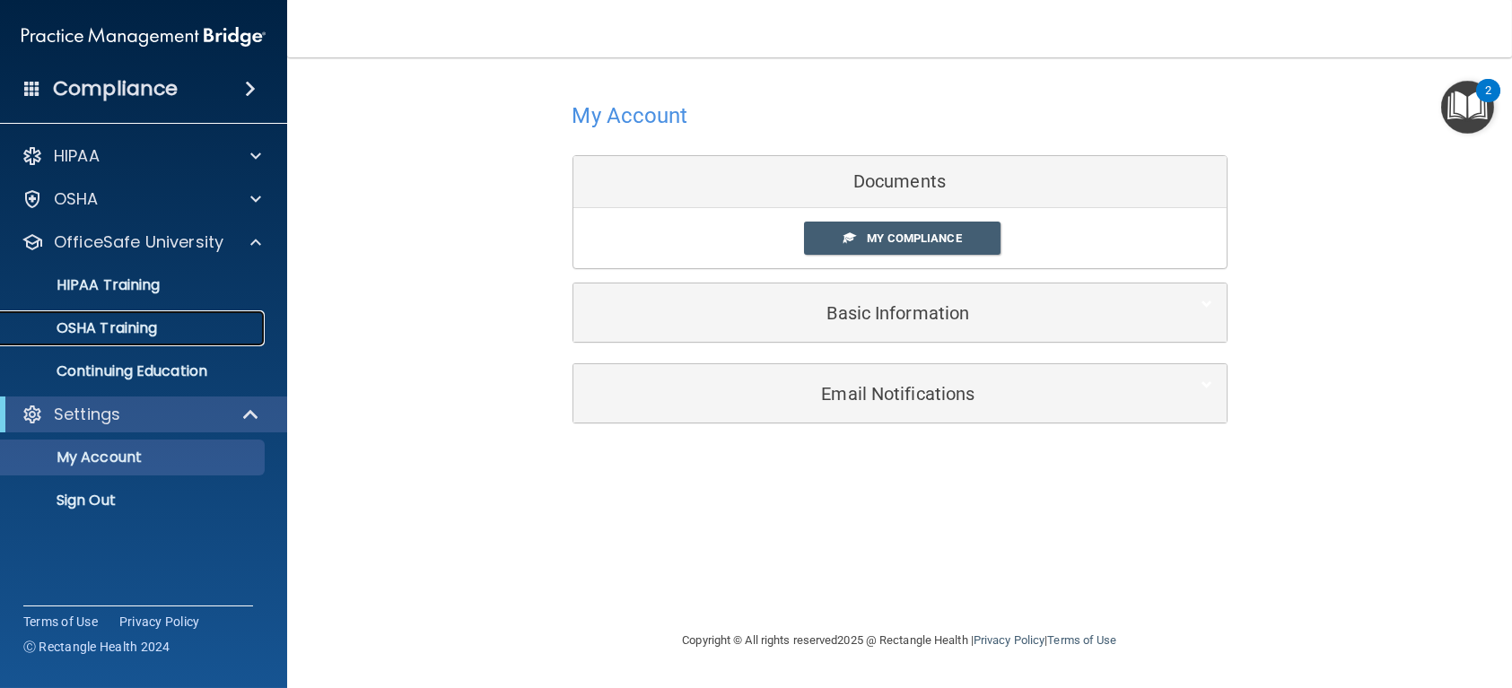
click at [166, 324] on div "OSHA Training" at bounding box center [134, 328] width 245 height 18
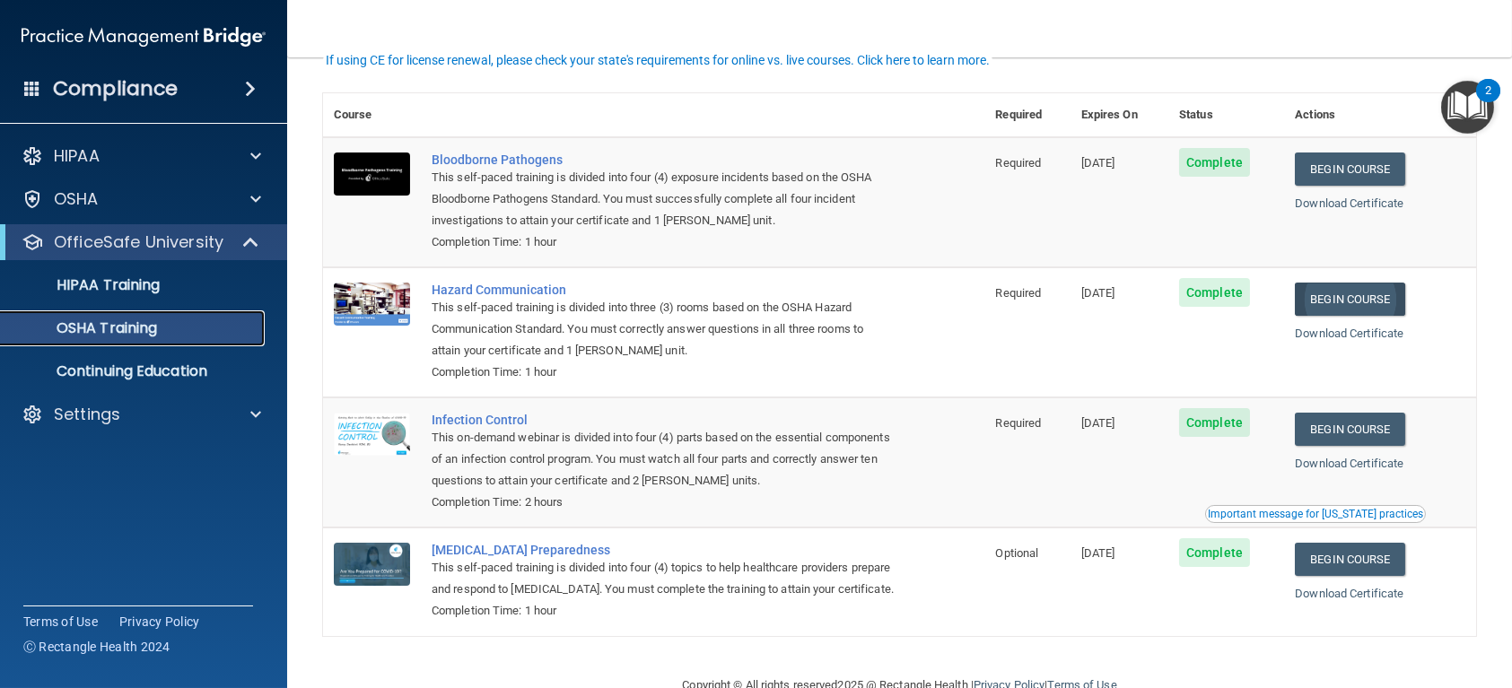
scroll to position [127, 0]
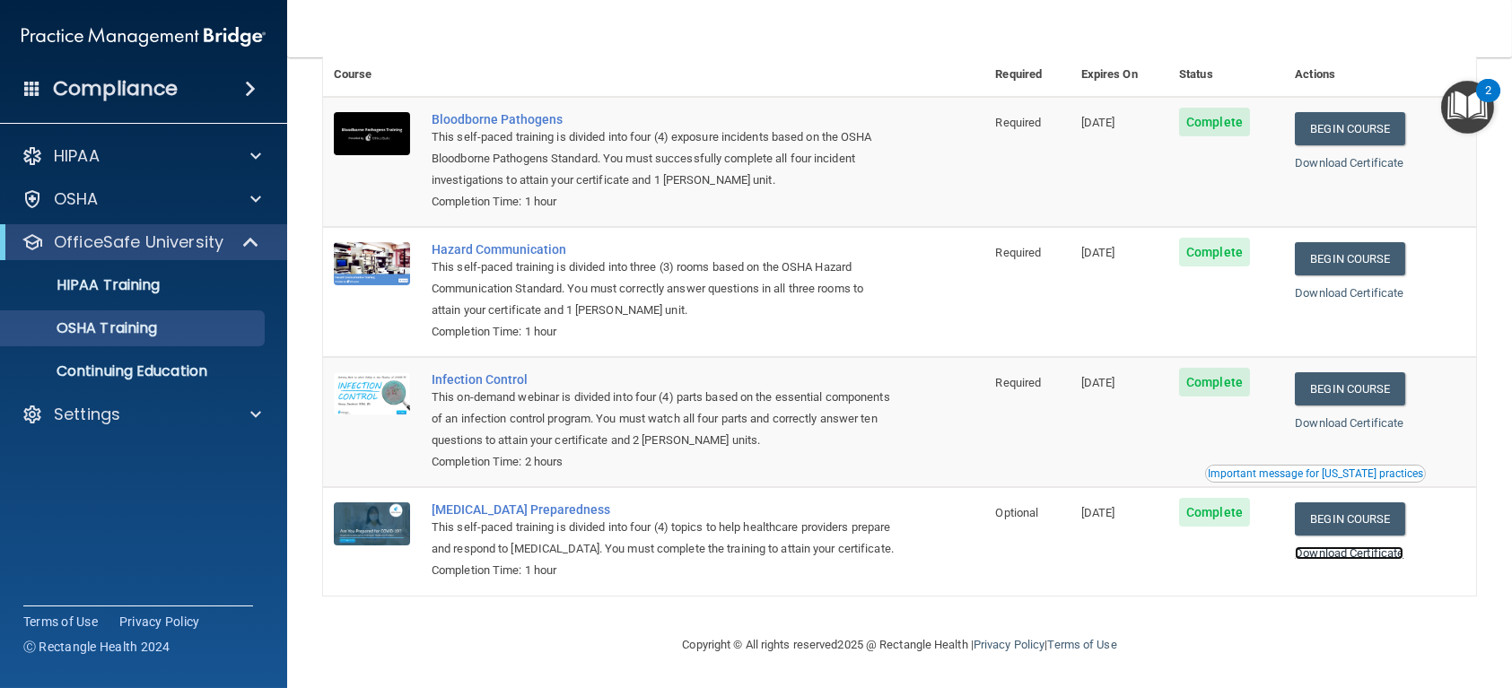
click at [1336, 546] on link "Download Certificate" at bounding box center [1348, 552] width 109 height 13
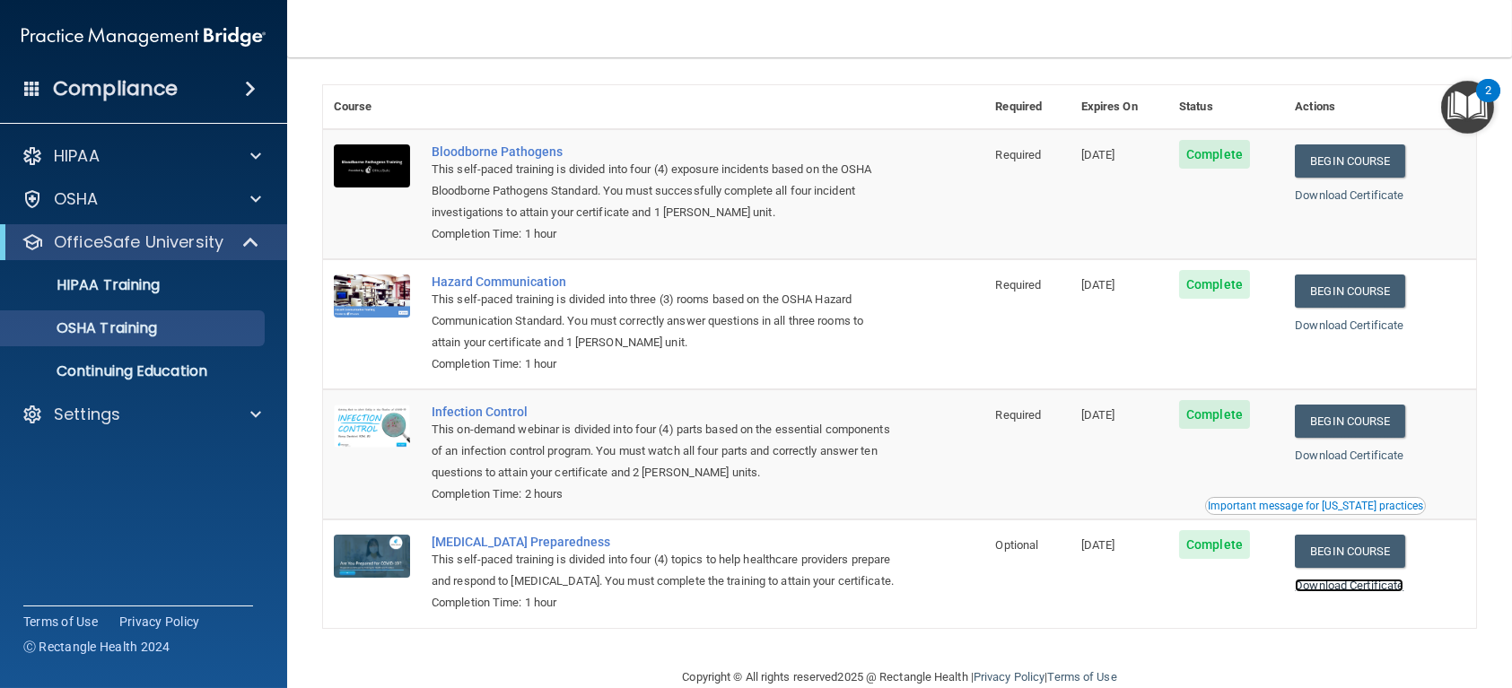
scroll to position [0, 0]
